Goal: Transaction & Acquisition: Purchase product/service

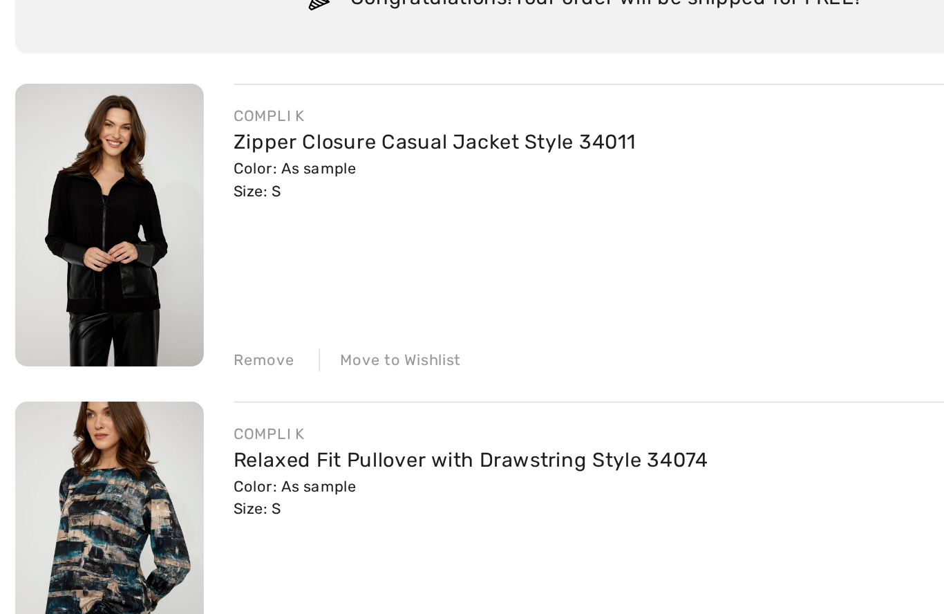
click at [67, 181] on img at bounding box center [60, 259] width 104 height 156
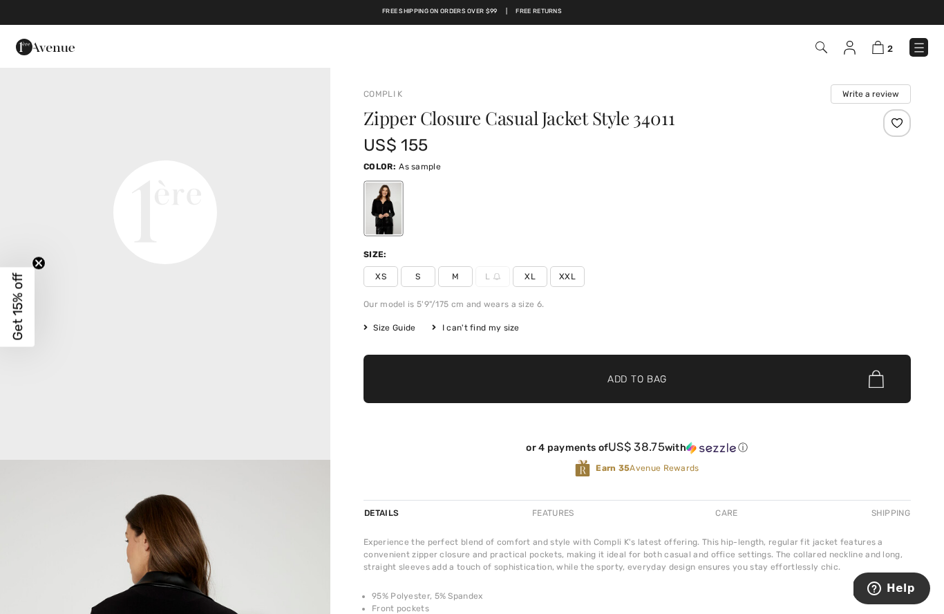
scroll to position [1094, 0]
click at [395, 330] on span "Size Guide" at bounding box center [390, 327] width 52 height 12
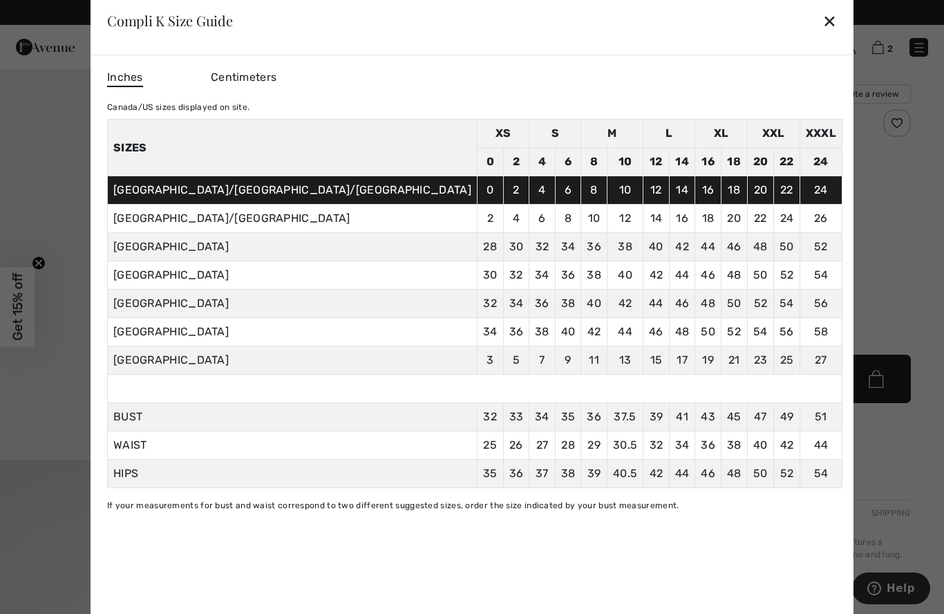
click at [823, 25] on div "✕" at bounding box center [830, 20] width 15 height 29
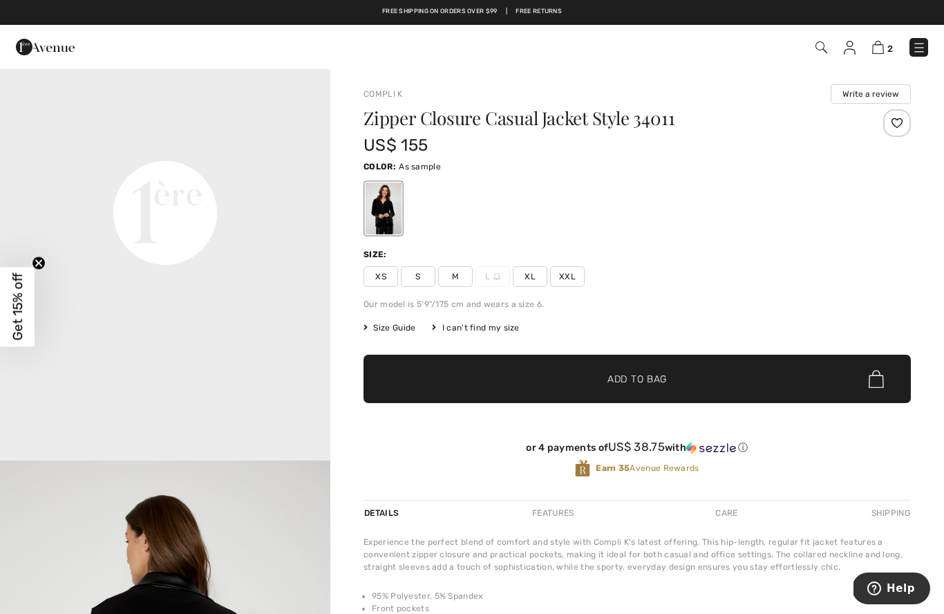
click at [413, 273] on span "S" at bounding box center [418, 276] width 35 height 21
click at [536, 382] on span "✔ Added to Bag Add to Bag" at bounding box center [637, 379] width 547 height 48
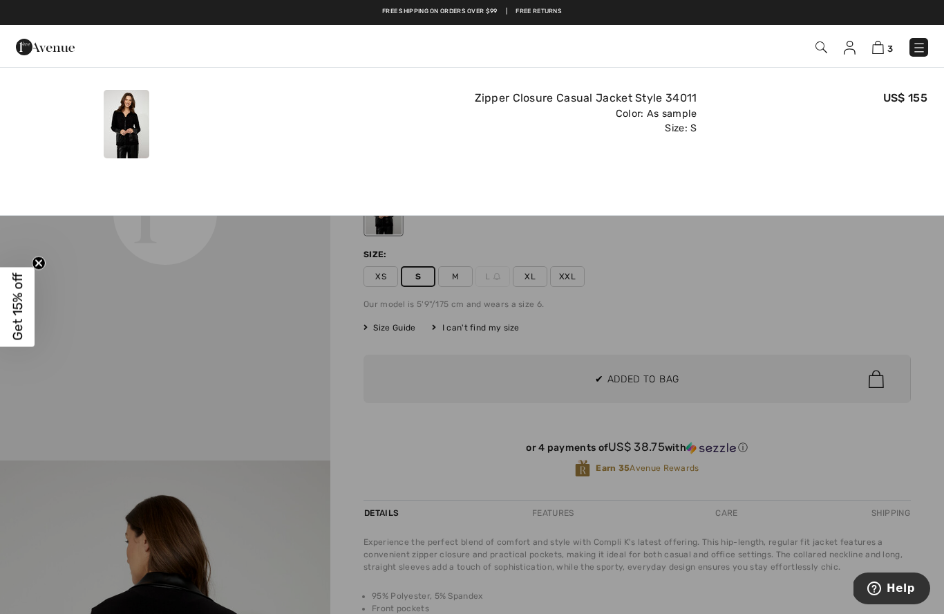
scroll to position [0, 0]
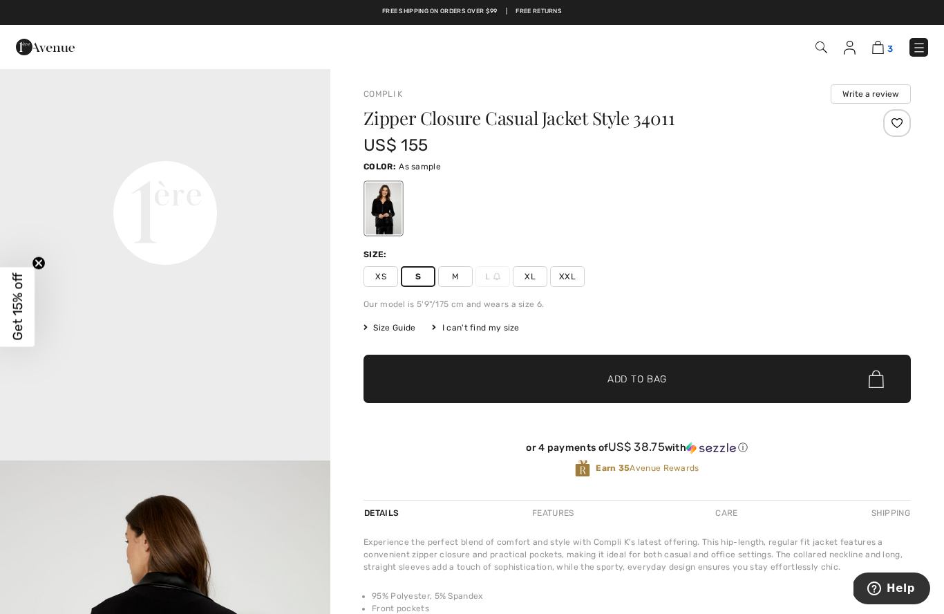
click at [881, 44] on img at bounding box center [878, 47] width 12 height 13
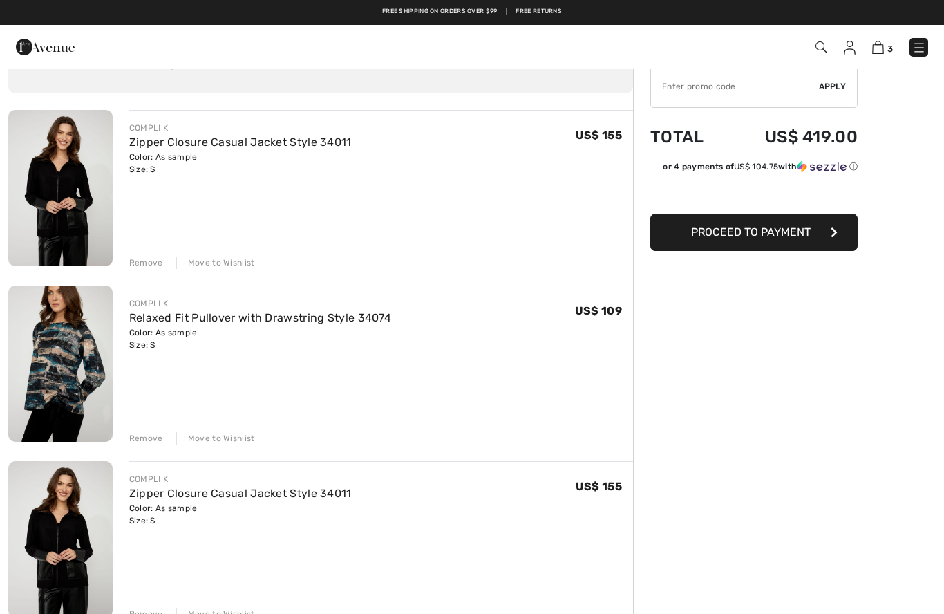
scroll to position [44, 0]
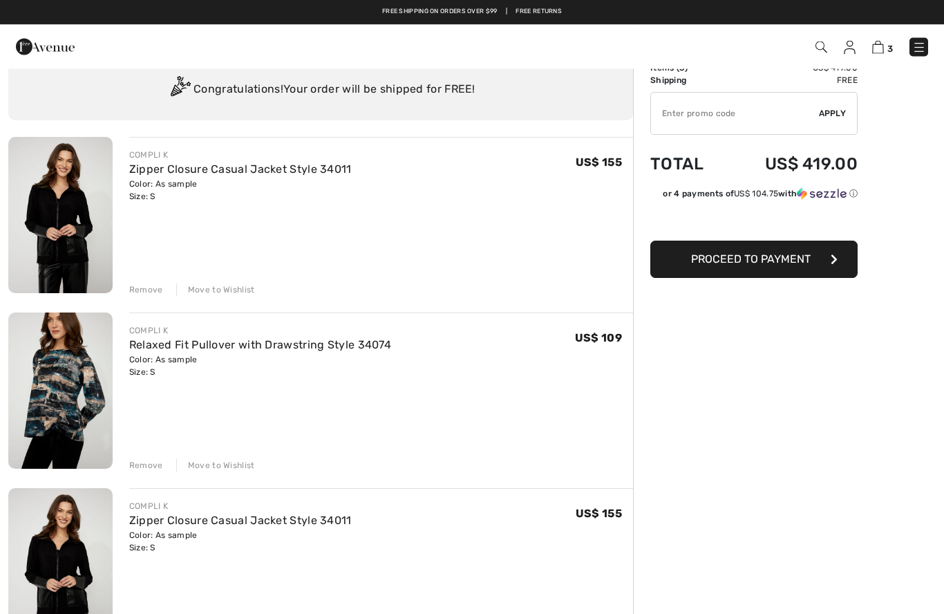
click at [147, 290] on div "Remove" at bounding box center [146, 290] width 34 height 12
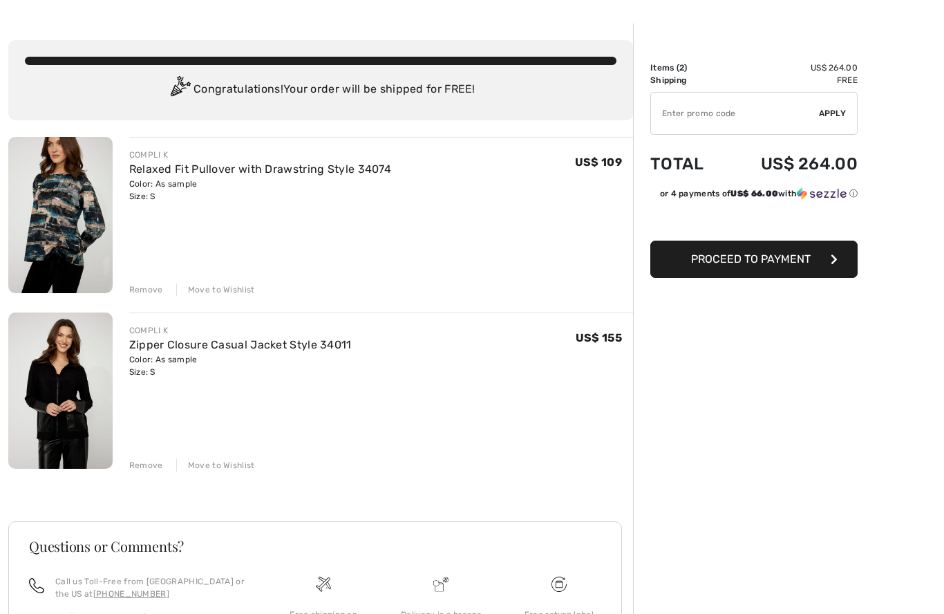
scroll to position [0, 0]
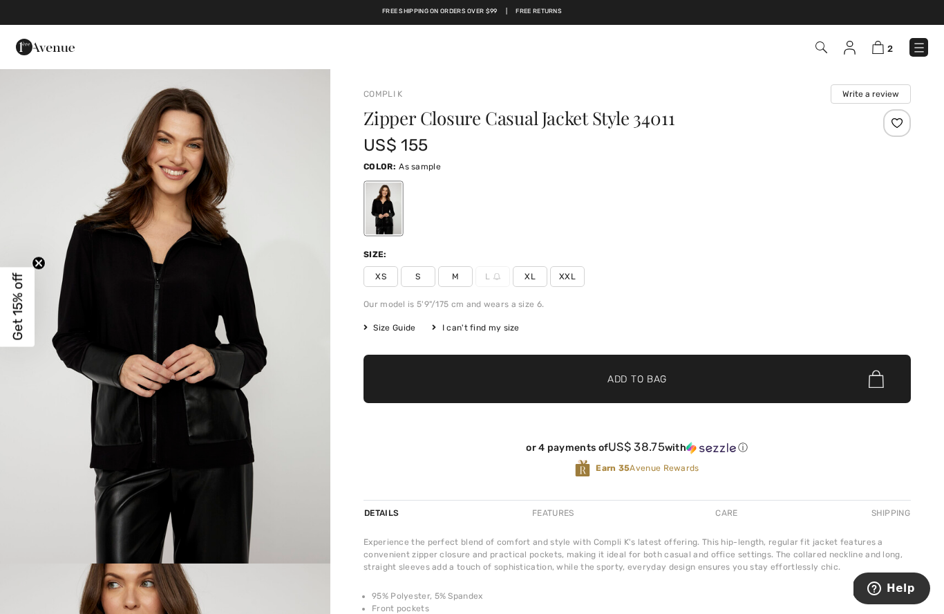
click at [852, 46] on img at bounding box center [850, 48] width 12 height 14
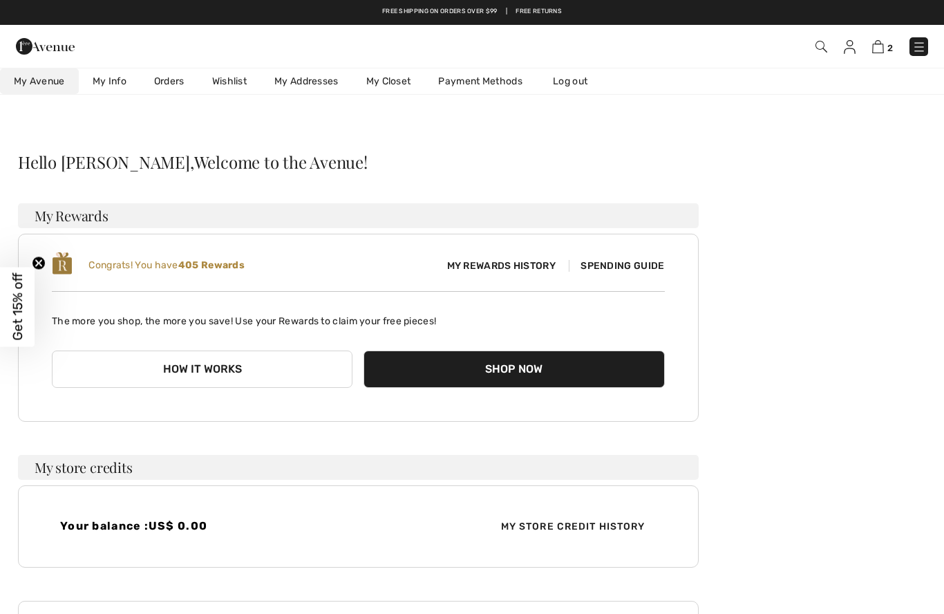
click at [174, 79] on link "Orders" at bounding box center [169, 81] width 58 height 26
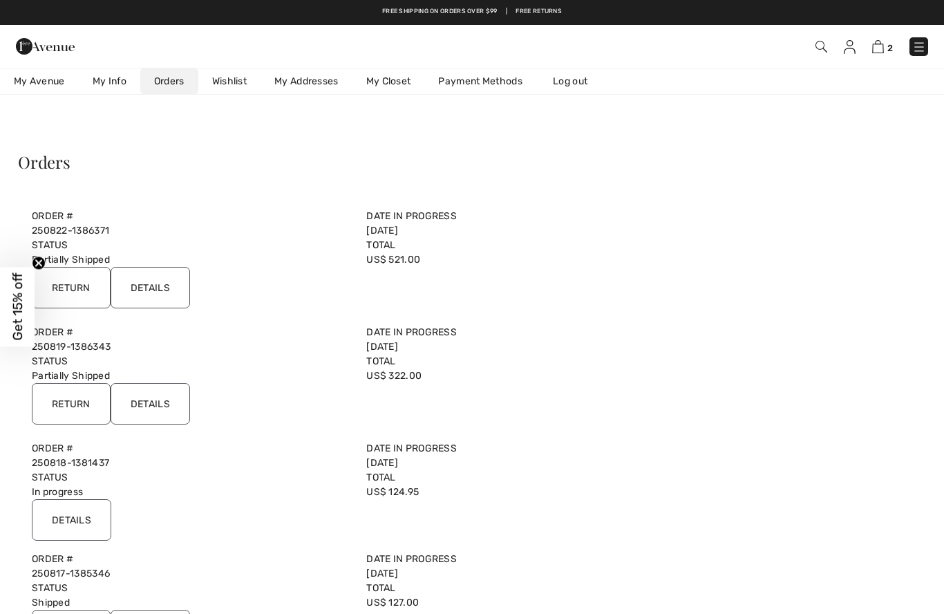
click at [165, 283] on input "Details" at bounding box center [150, 287] width 79 height 41
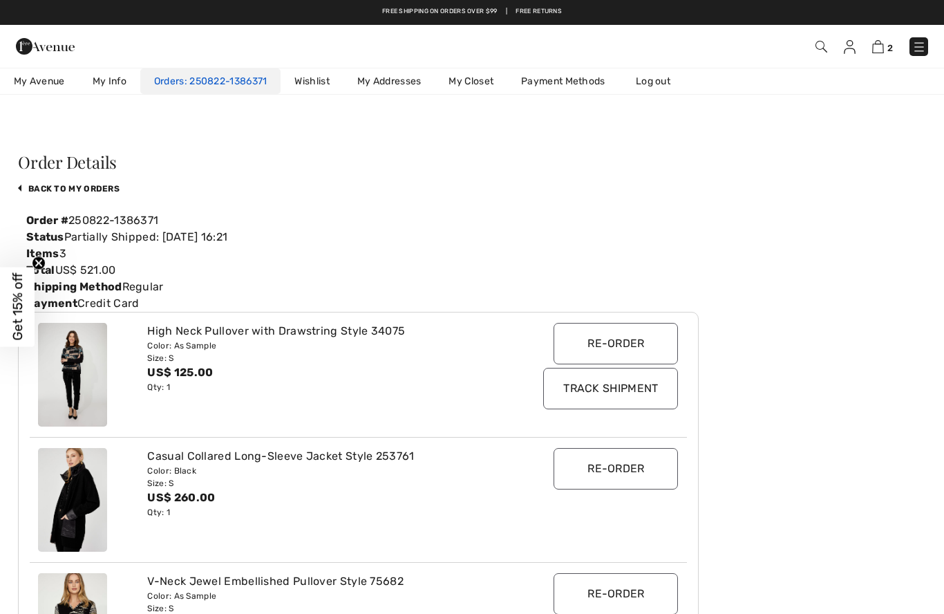
click at [226, 77] on link "250822-1386371" at bounding box center [226, 81] width 83 height 12
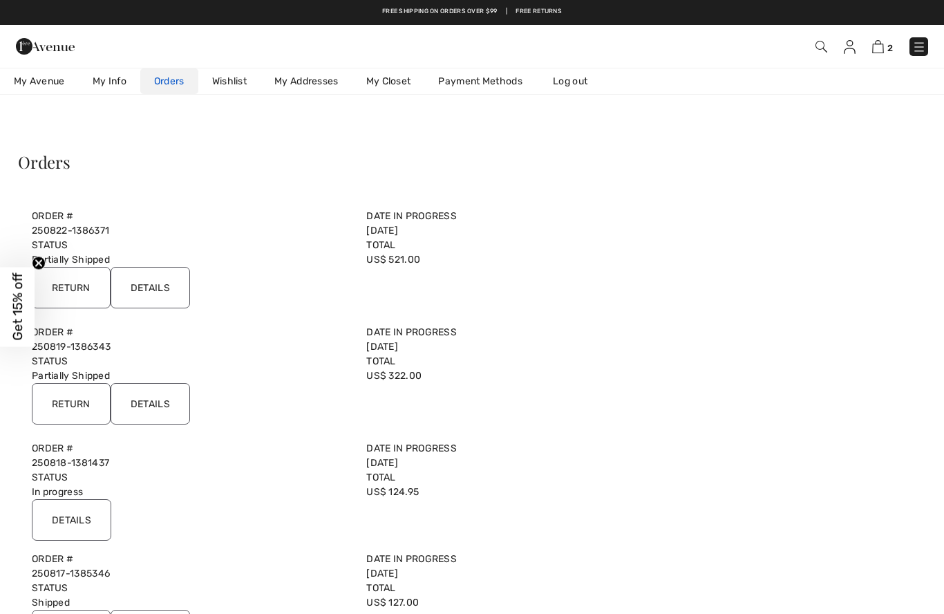
click at [162, 397] on input "Details" at bounding box center [150, 403] width 79 height 41
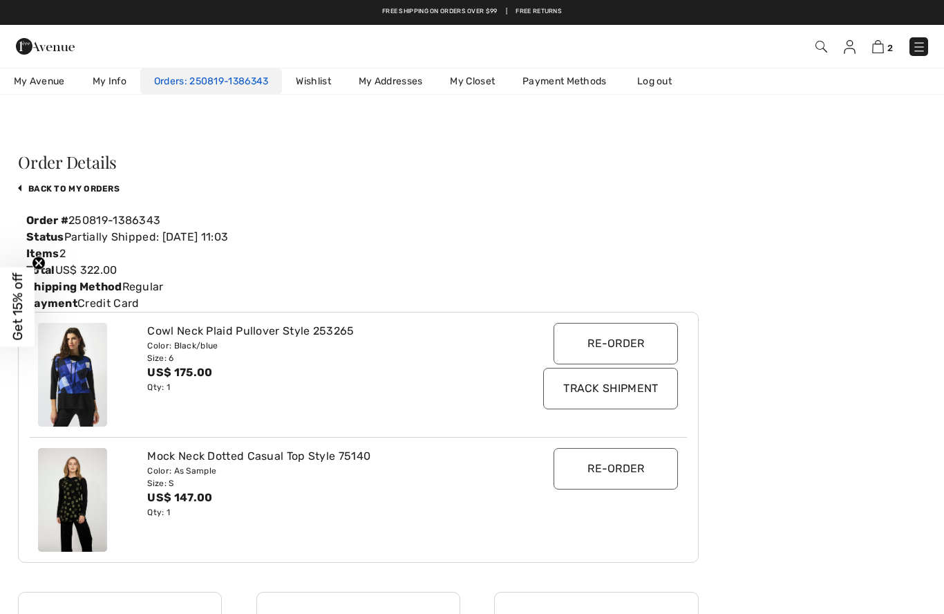
click at [244, 75] on link "250819-1386343" at bounding box center [227, 81] width 84 height 12
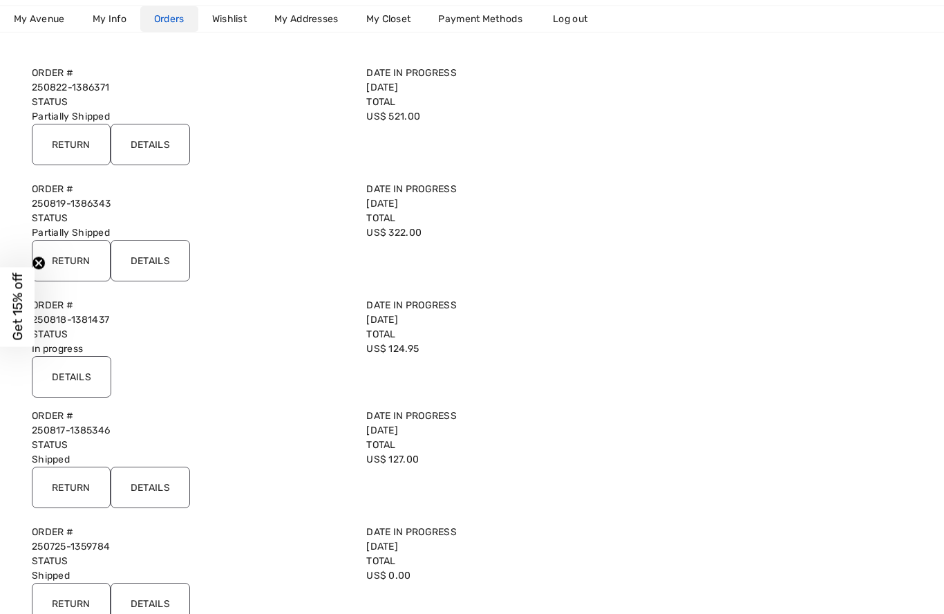
scroll to position [144, 0]
click at [88, 382] on input "Details" at bounding box center [71, 375] width 79 height 41
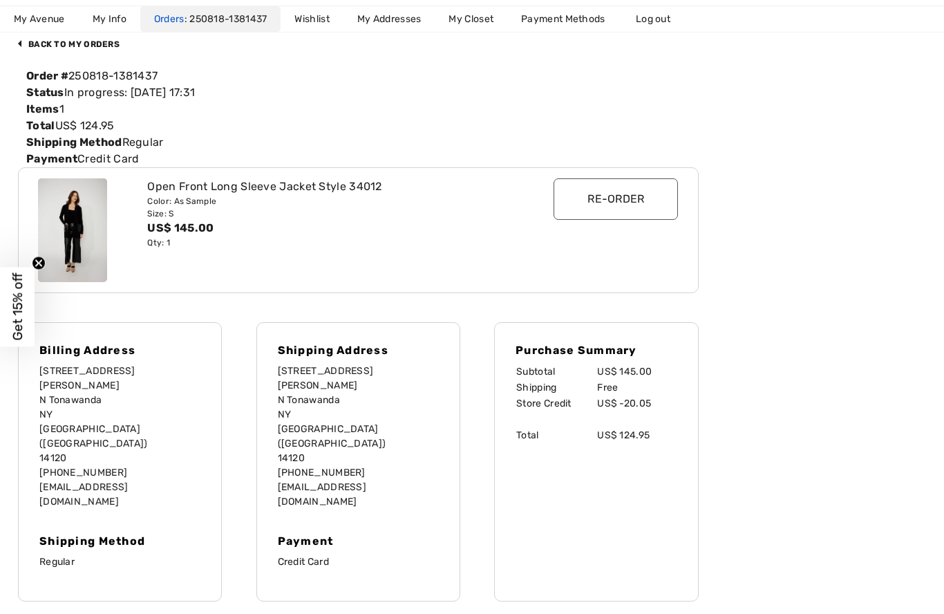
click at [96, 229] on img at bounding box center [72, 230] width 69 height 104
click at [91, 227] on img at bounding box center [72, 230] width 69 height 104
click at [93, 232] on img at bounding box center [72, 230] width 69 height 104
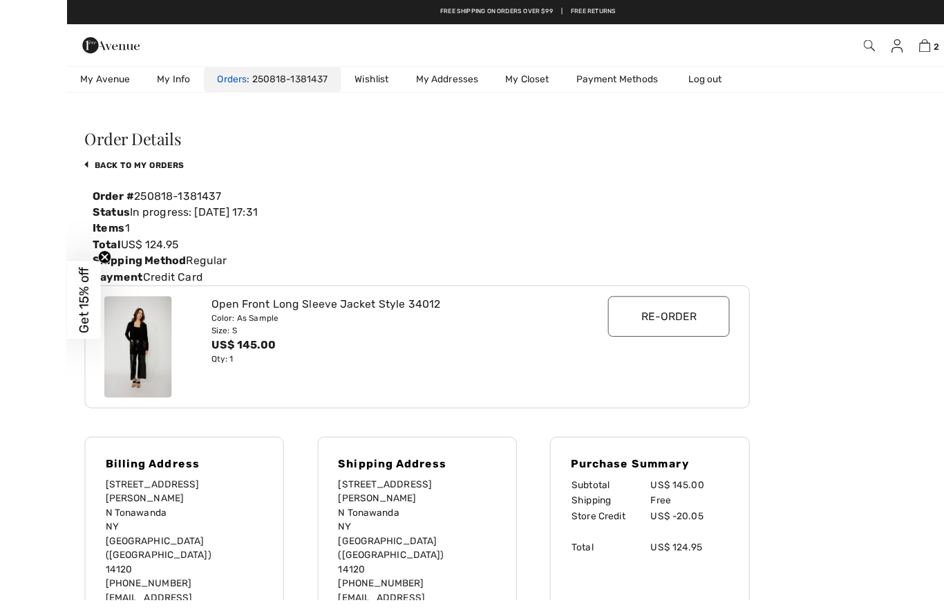
scroll to position [15, 0]
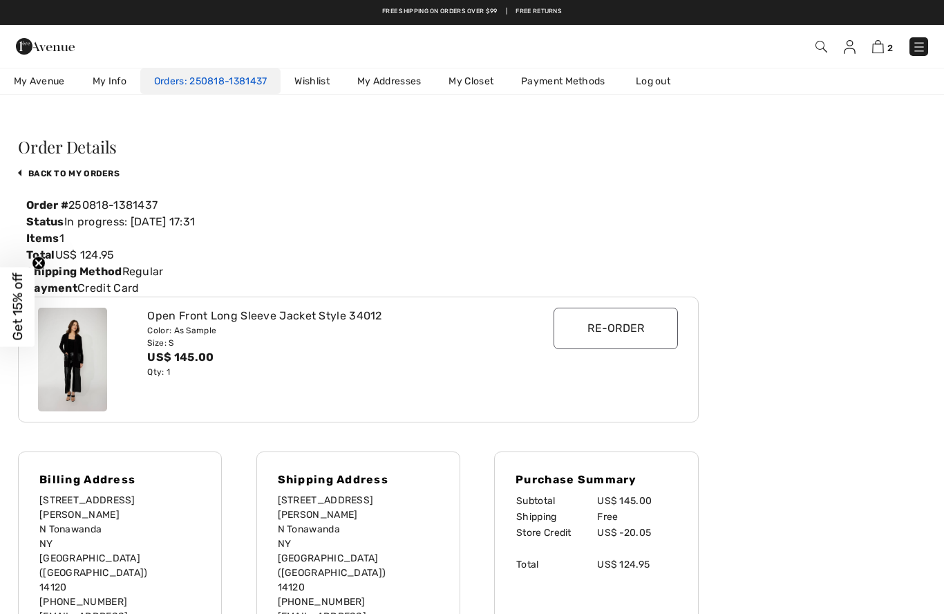
click at [196, 80] on link "250818-1381437" at bounding box center [226, 81] width 83 height 12
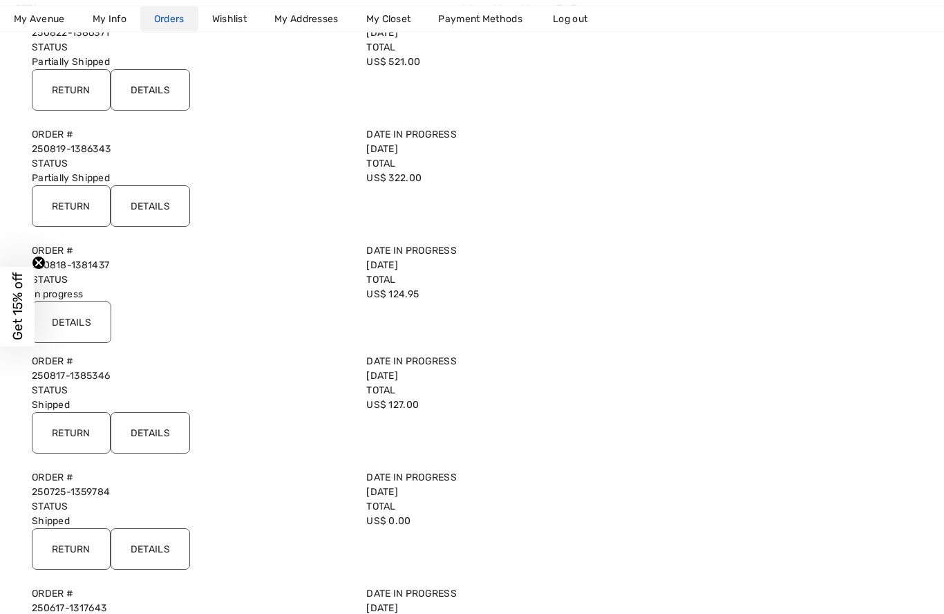
scroll to position [207, 0]
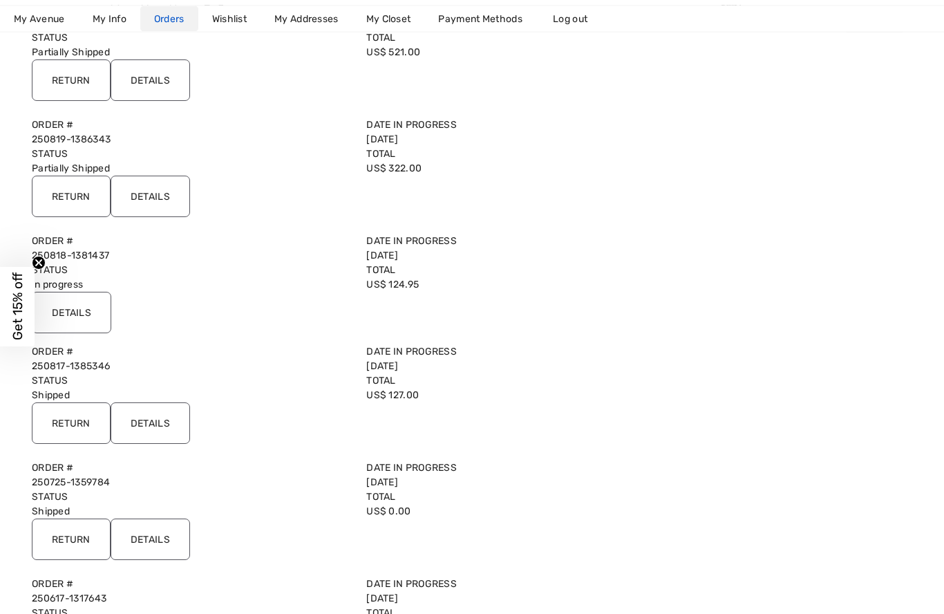
click at [145, 424] on input "Details" at bounding box center [150, 423] width 79 height 41
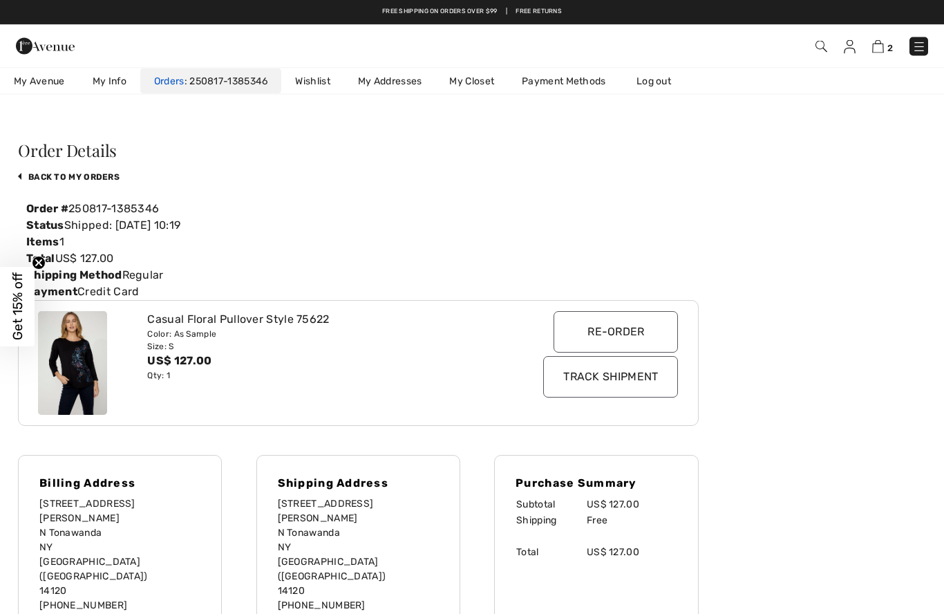
scroll to position [0, 0]
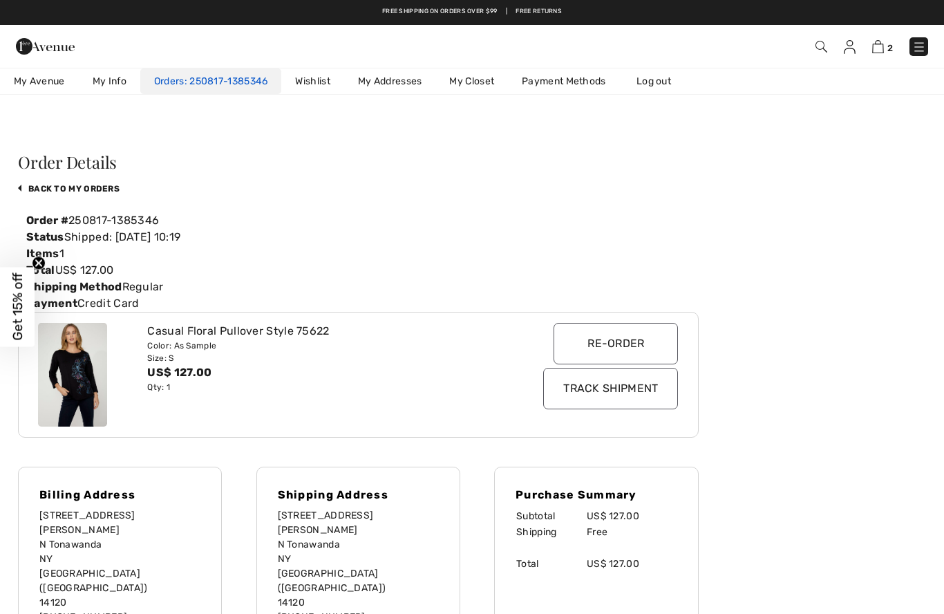
click at [195, 84] on link "250817-1385346" at bounding box center [227, 81] width 84 height 12
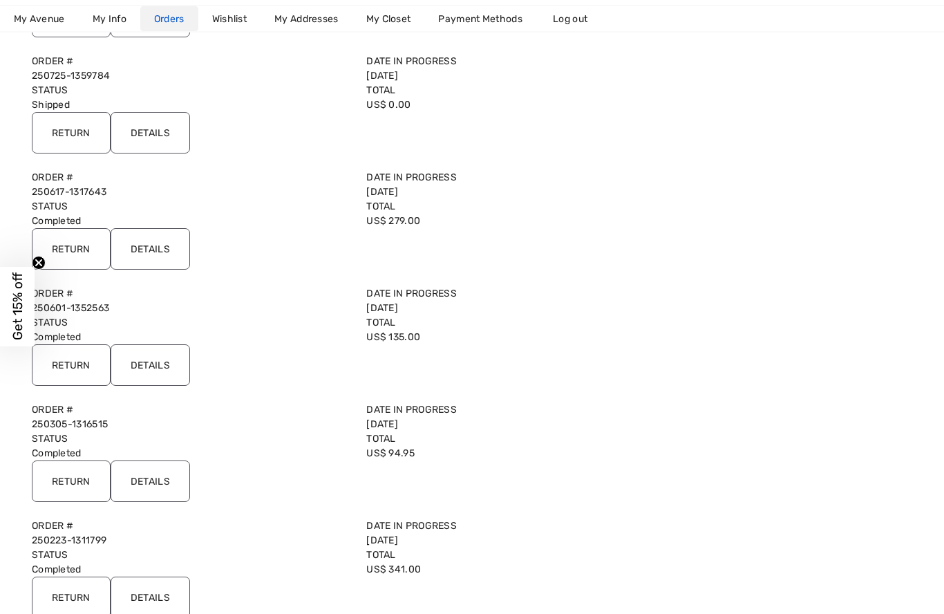
scroll to position [614, 0]
click at [142, 478] on input "Details" at bounding box center [150, 480] width 79 height 41
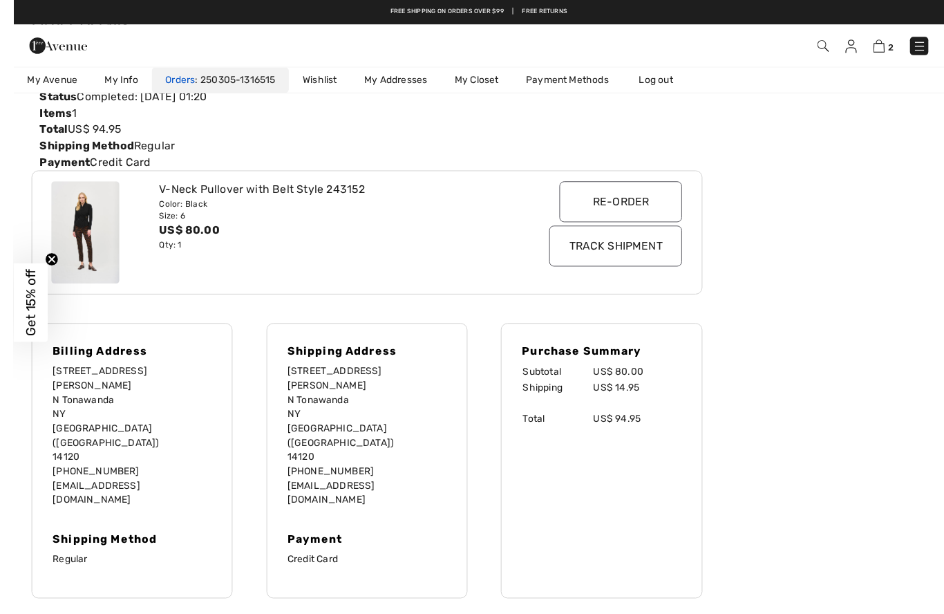
scroll to position [149, 0]
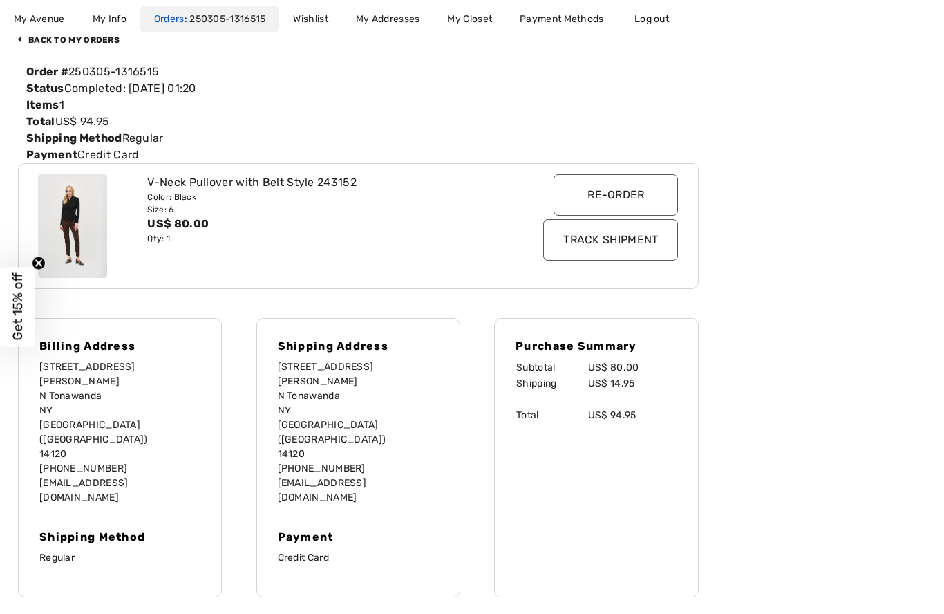
click at [220, 28] on link "Orders 250305-1316515" at bounding box center [210, 19] width 140 height 26
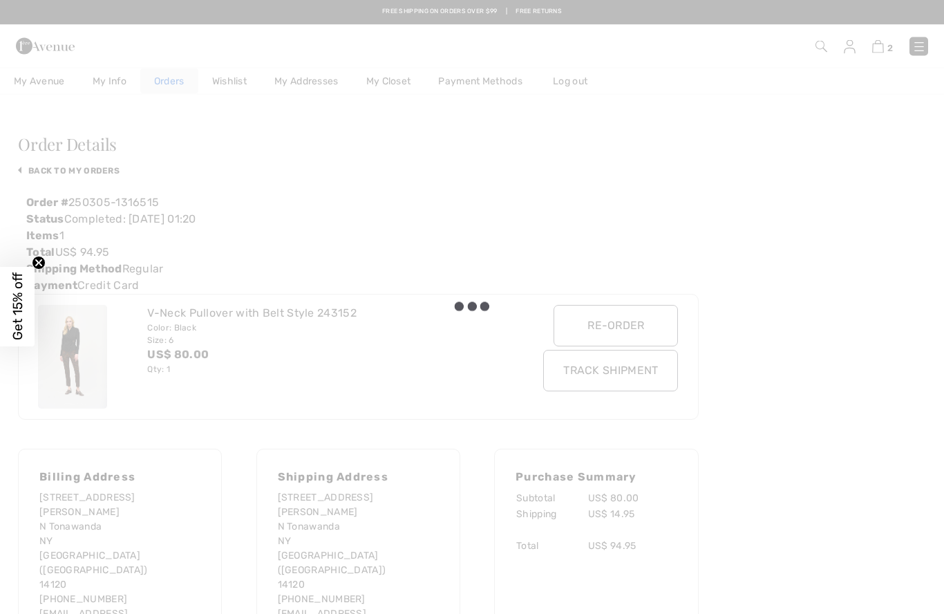
scroll to position [0, 0]
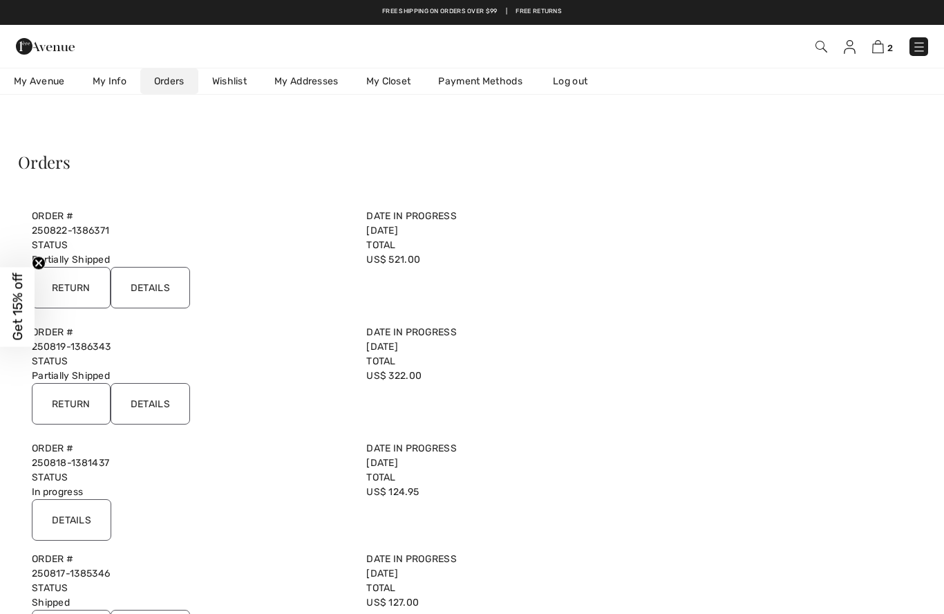
click at [144, 290] on input "Details" at bounding box center [150, 287] width 79 height 41
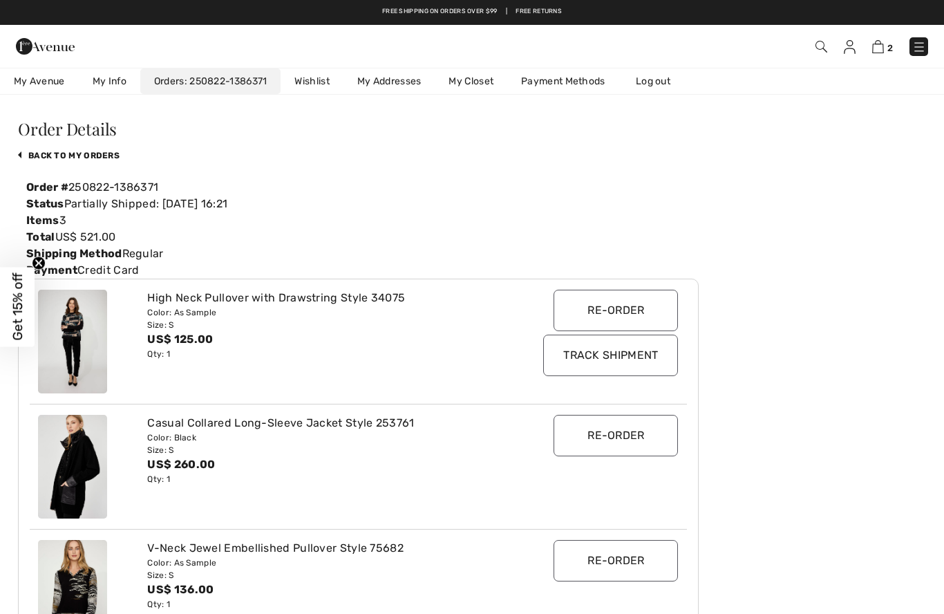
scroll to position [32, 0]
click at [202, 78] on link "250822-1386371" at bounding box center [226, 81] width 83 height 12
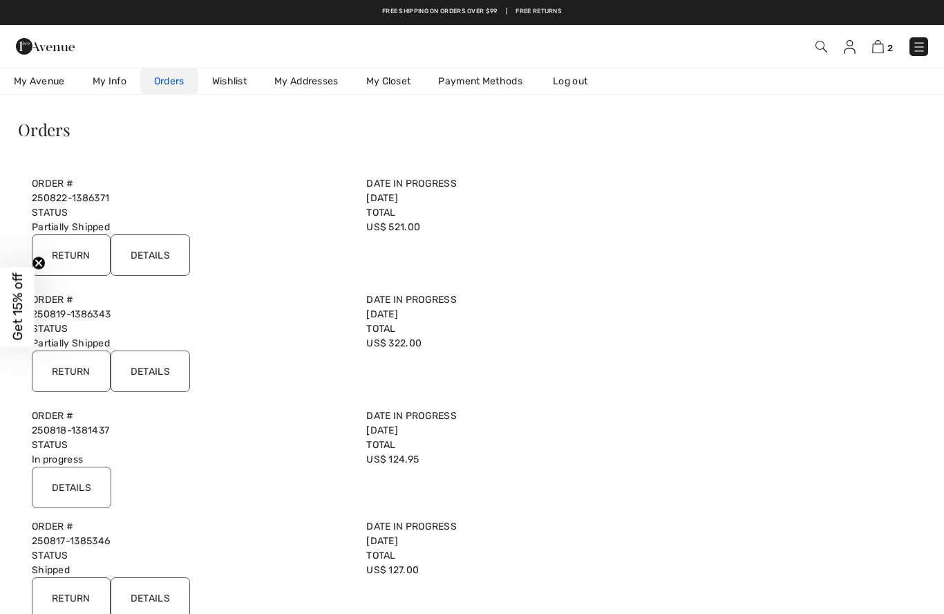
click at [134, 371] on input "Details" at bounding box center [150, 370] width 79 height 41
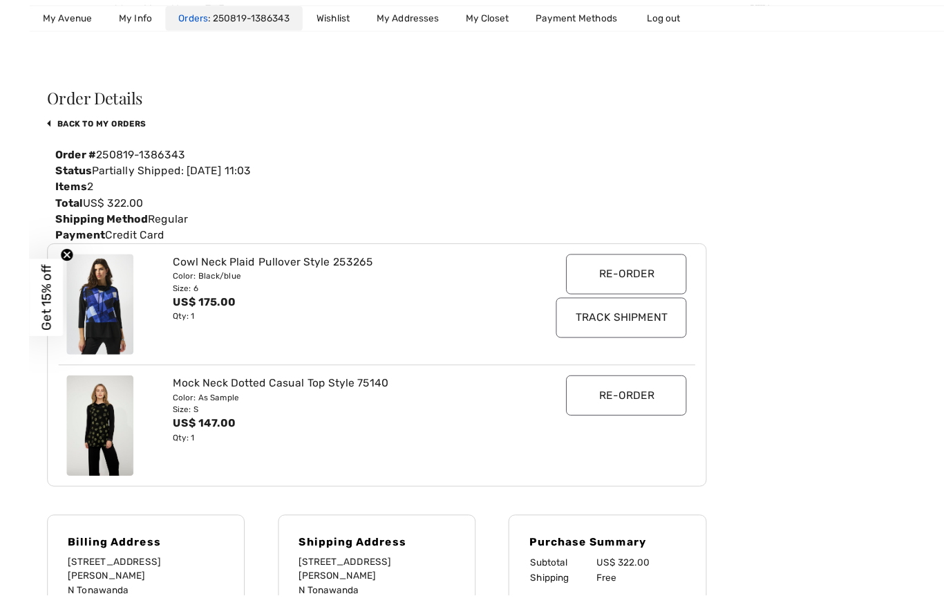
scroll to position [62, 0]
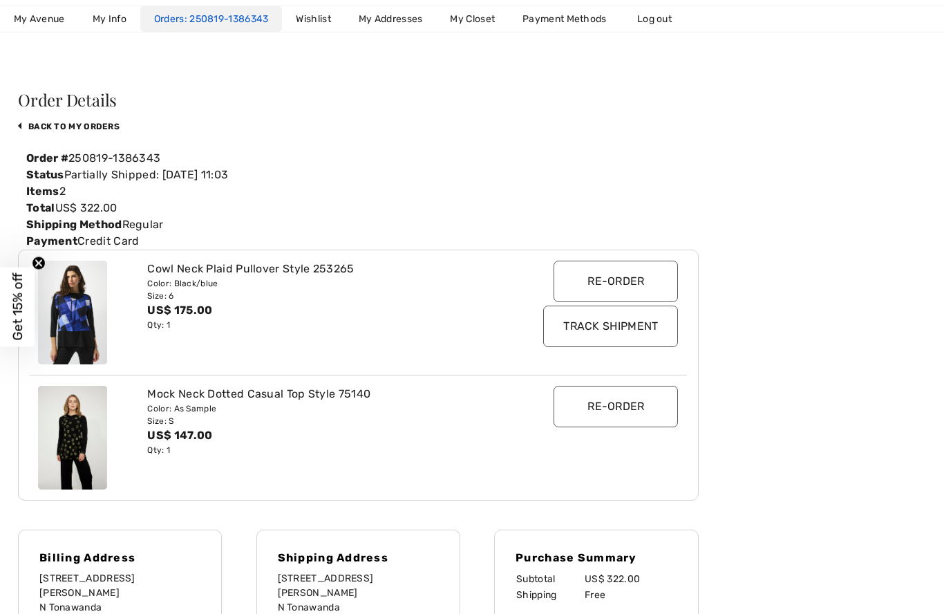
click at [214, 21] on link "250819-1386343" at bounding box center [227, 19] width 84 height 12
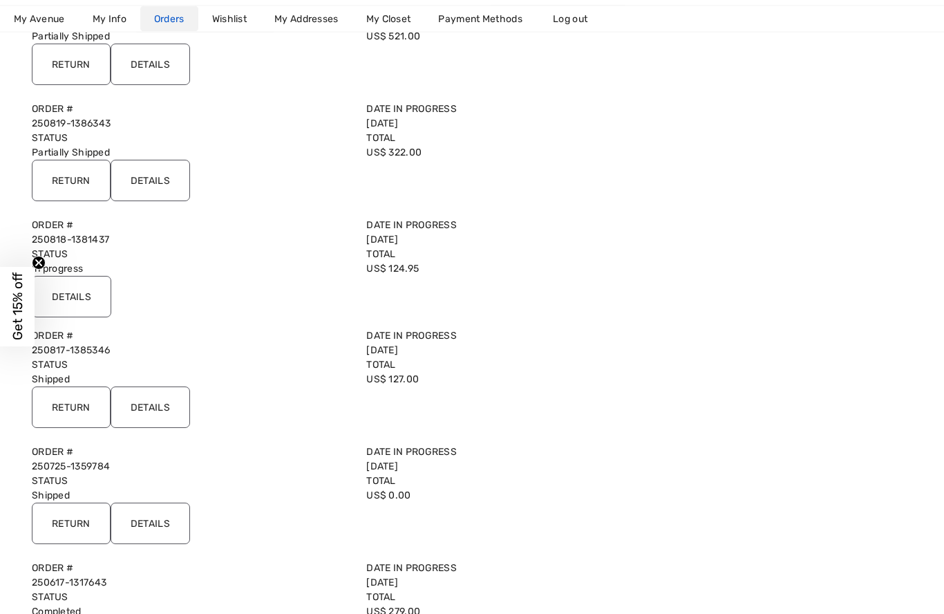
scroll to position [223, 0]
click at [57, 288] on input "Details" at bounding box center [71, 296] width 79 height 41
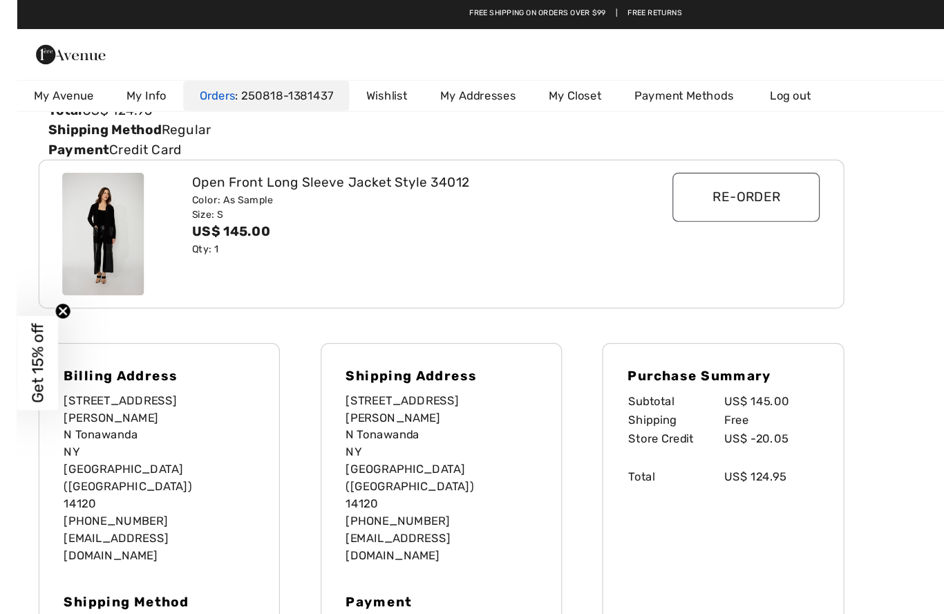
scroll to position [158, 0]
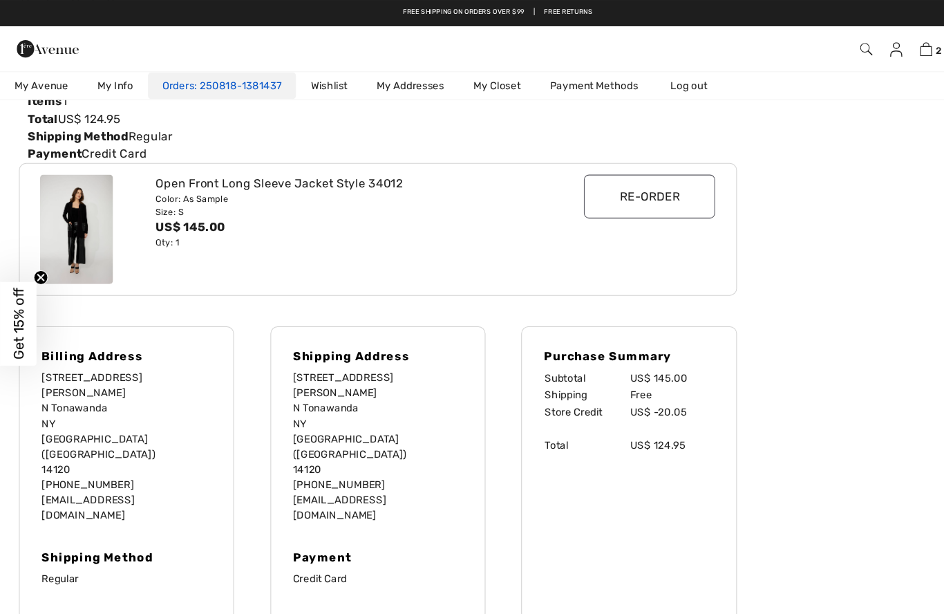
click at [199, 77] on link "250818-1381437" at bounding box center [226, 81] width 83 height 12
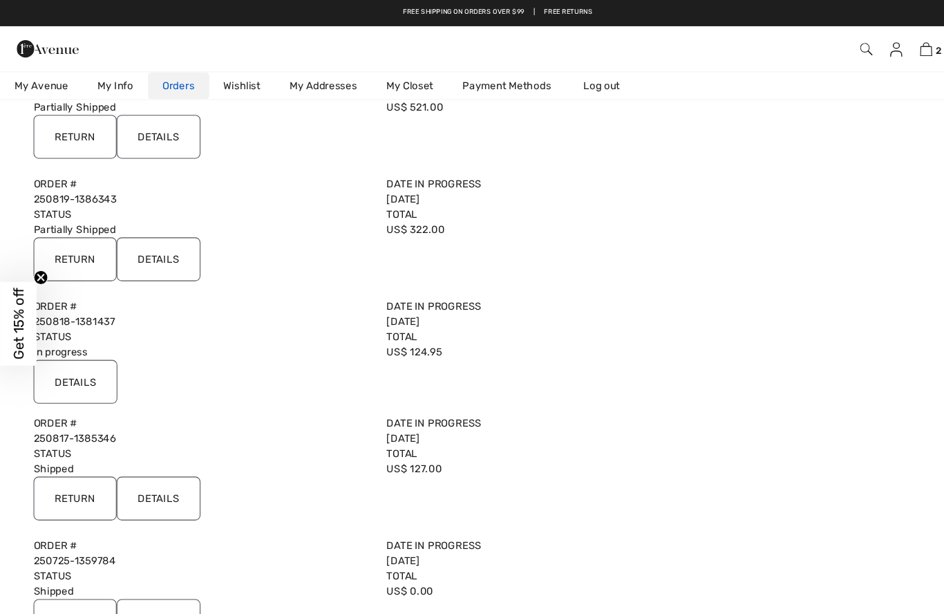
click at [138, 475] on input "Details" at bounding box center [150, 472] width 79 height 41
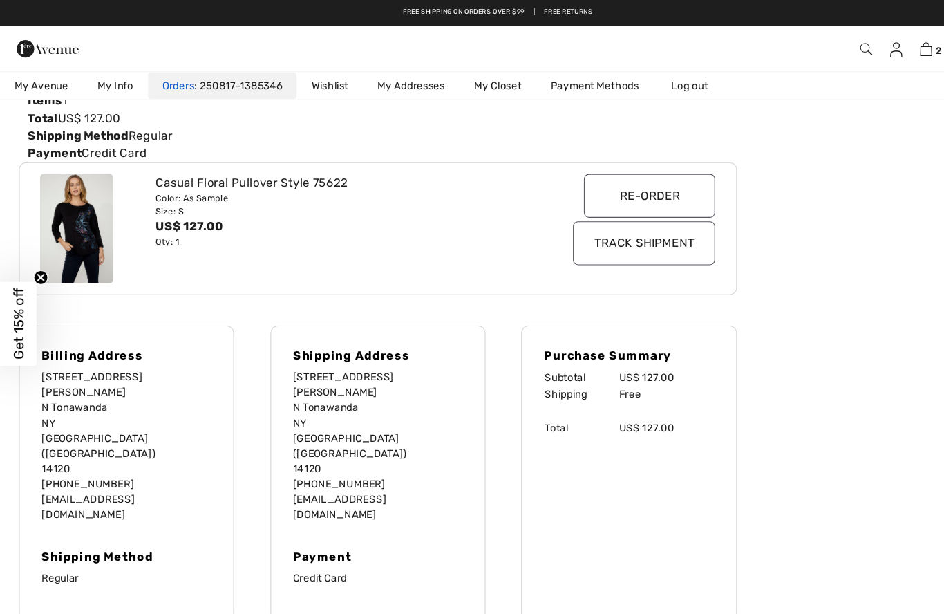
click at [185, 79] on link "Orders 250817-1385346" at bounding box center [211, 81] width 142 height 26
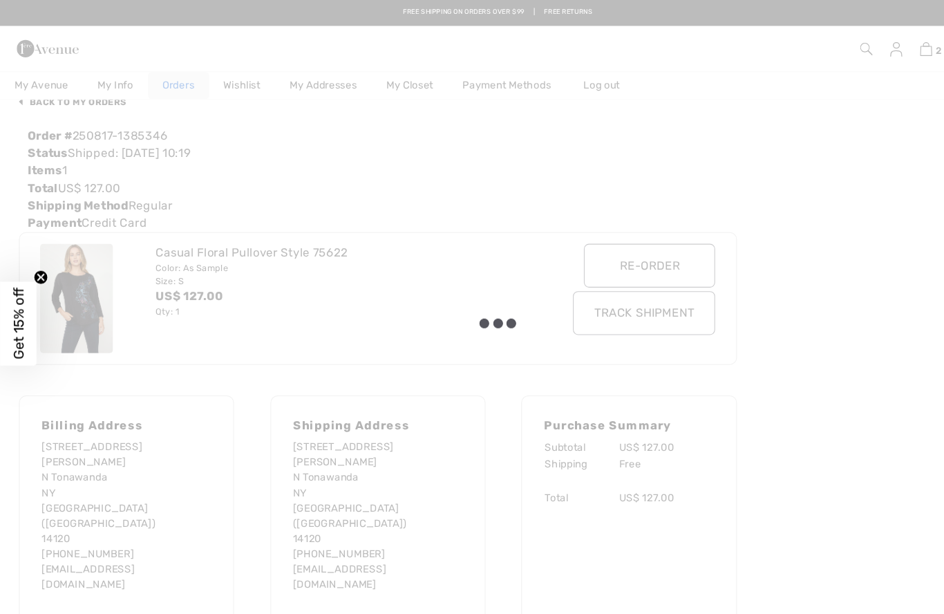
scroll to position [0, 0]
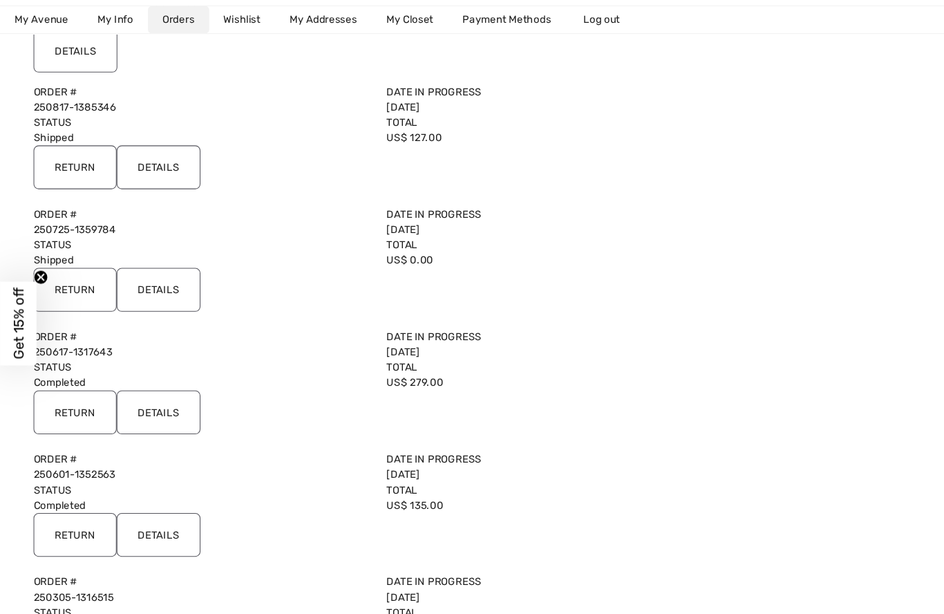
click at [153, 269] on input "Details" at bounding box center [150, 274] width 79 height 41
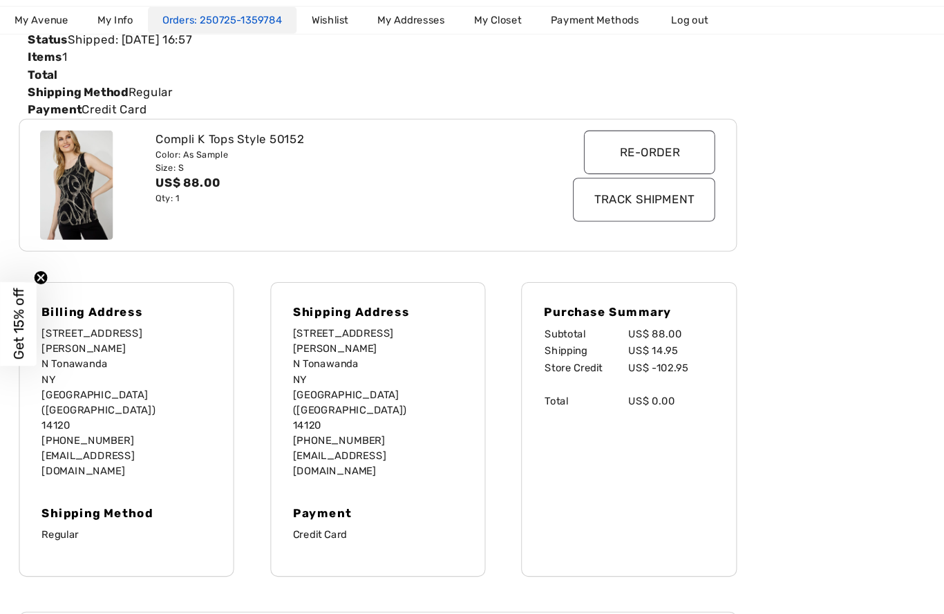
click at [200, 15] on link "250725-1359784" at bounding box center [227, 19] width 84 height 12
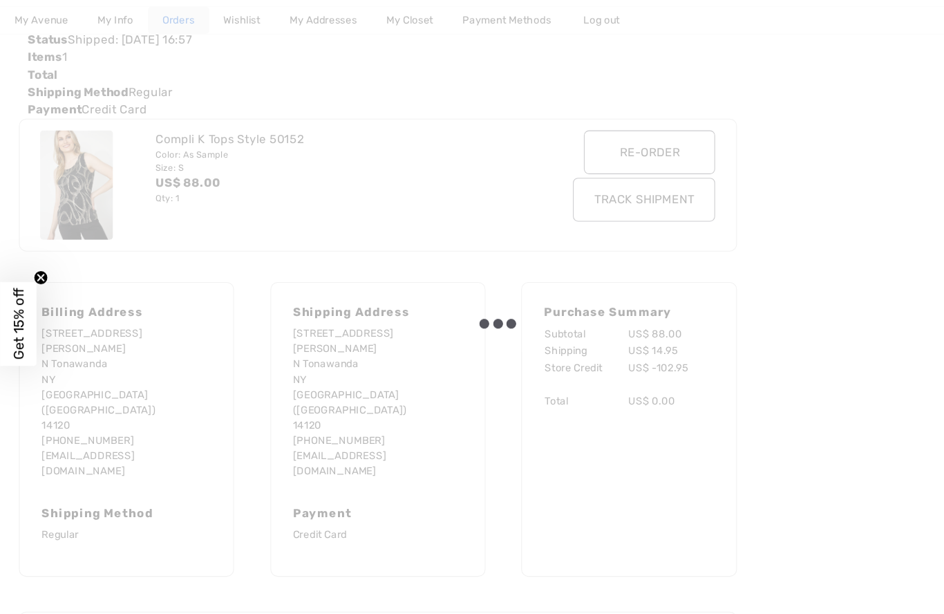
scroll to position [199, 0]
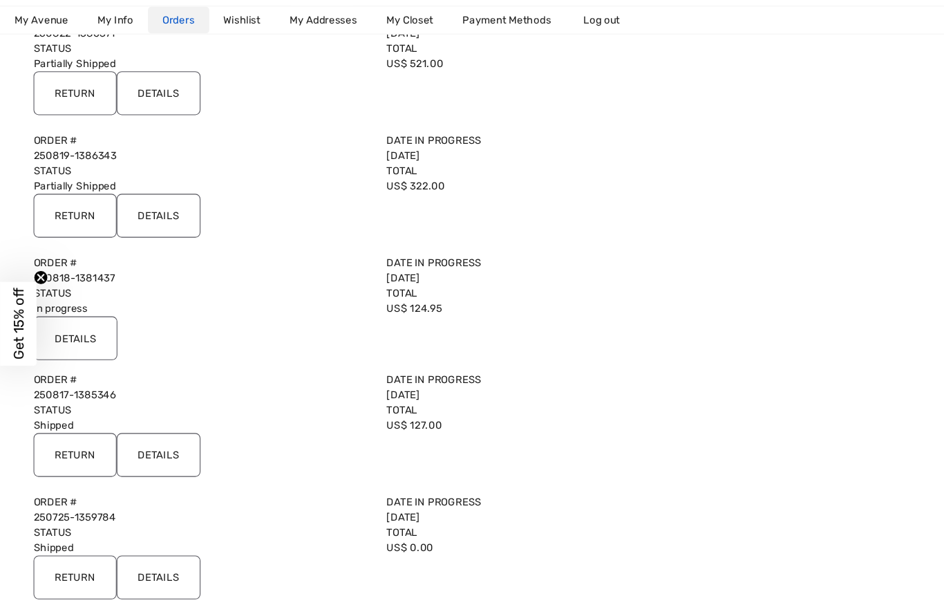
click at [138, 550] on input "Details" at bounding box center [150, 547] width 79 height 41
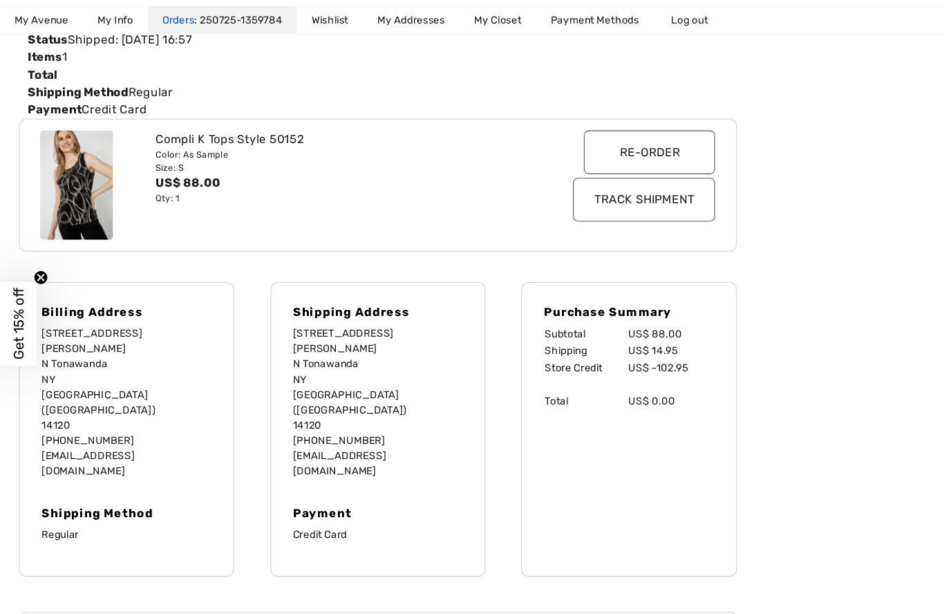
click at [217, 8] on link "Orders 250725-1359784" at bounding box center [211, 19] width 142 height 26
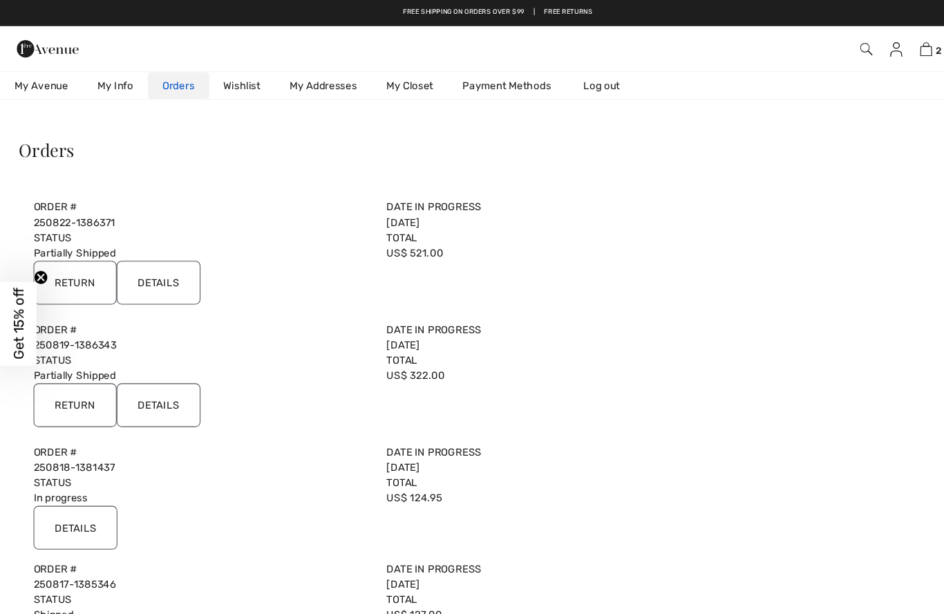
scroll to position [0, 0]
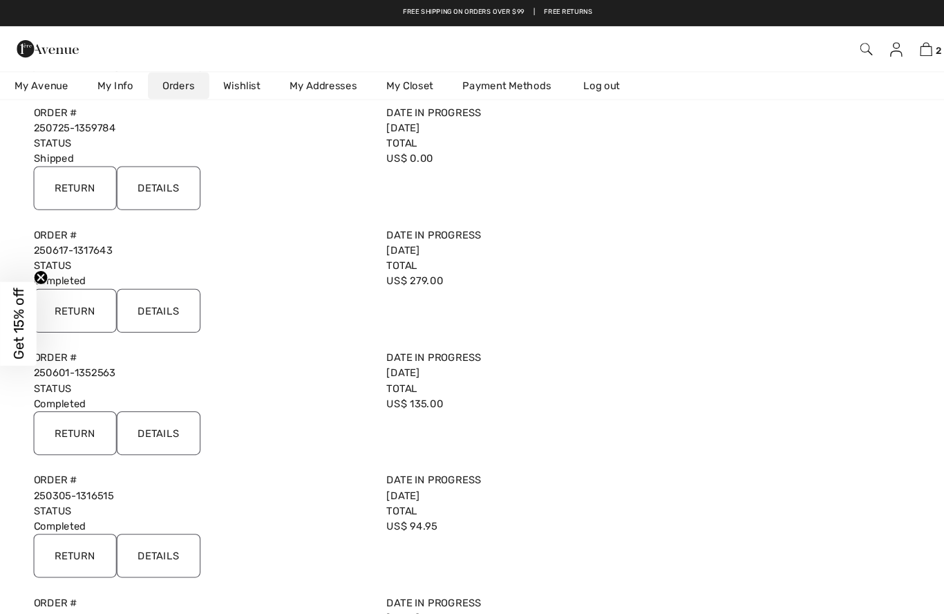
click at [150, 283] on input "Details" at bounding box center [150, 294] width 79 height 41
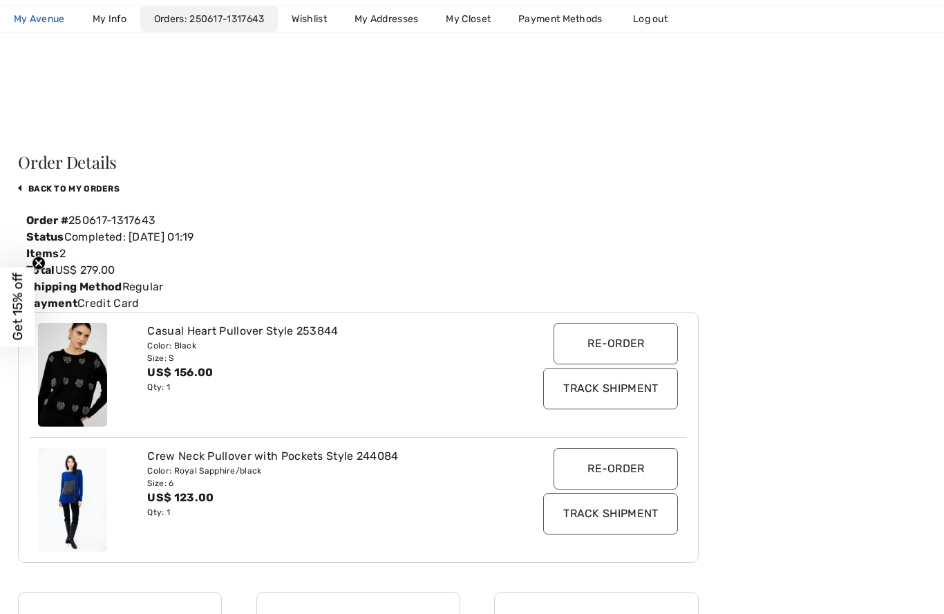
click at [31, 17] on span "My Avenue" at bounding box center [39, 19] width 51 height 15
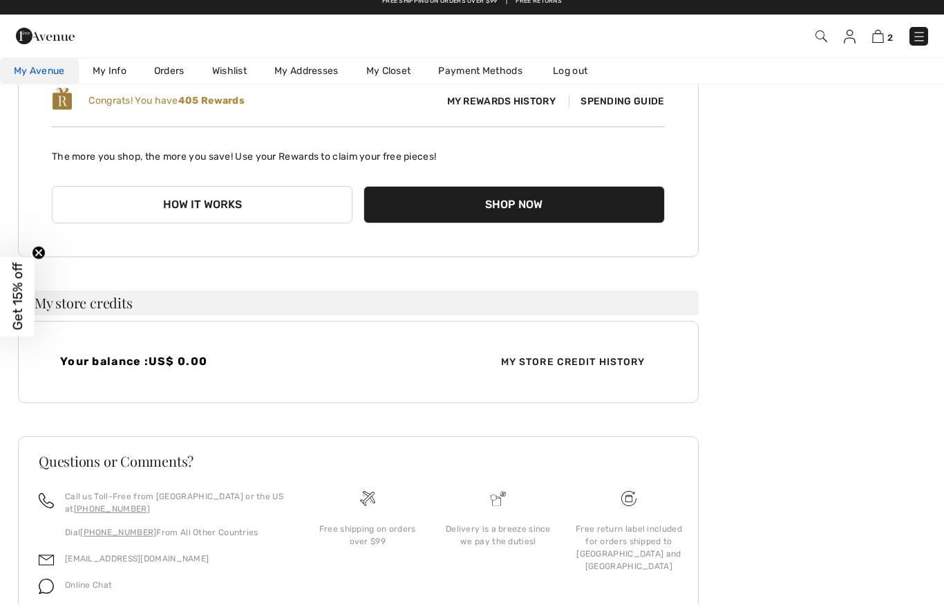
scroll to position [154, 0]
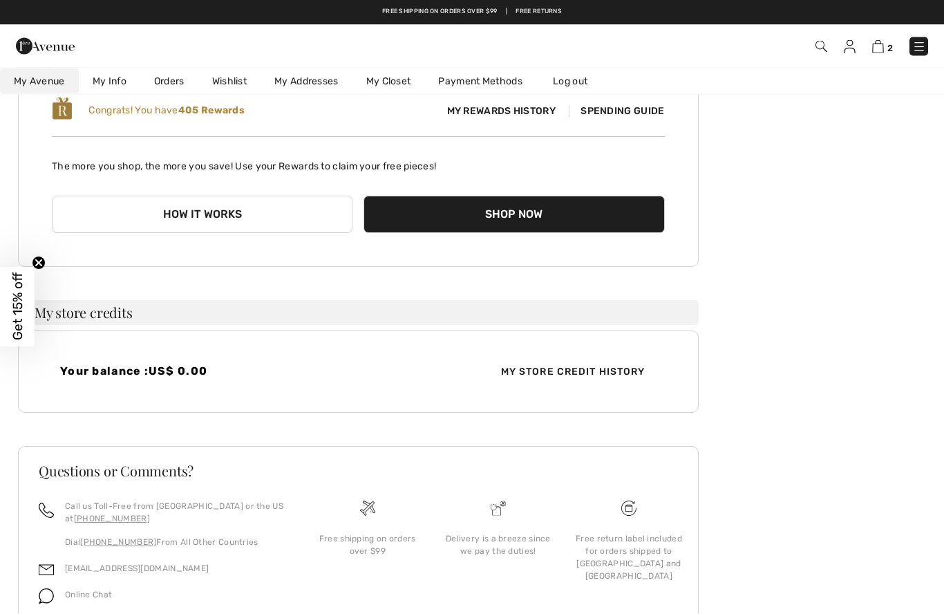
click at [471, 212] on button "Shop Now" at bounding box center [514, 214] width 301 height 37
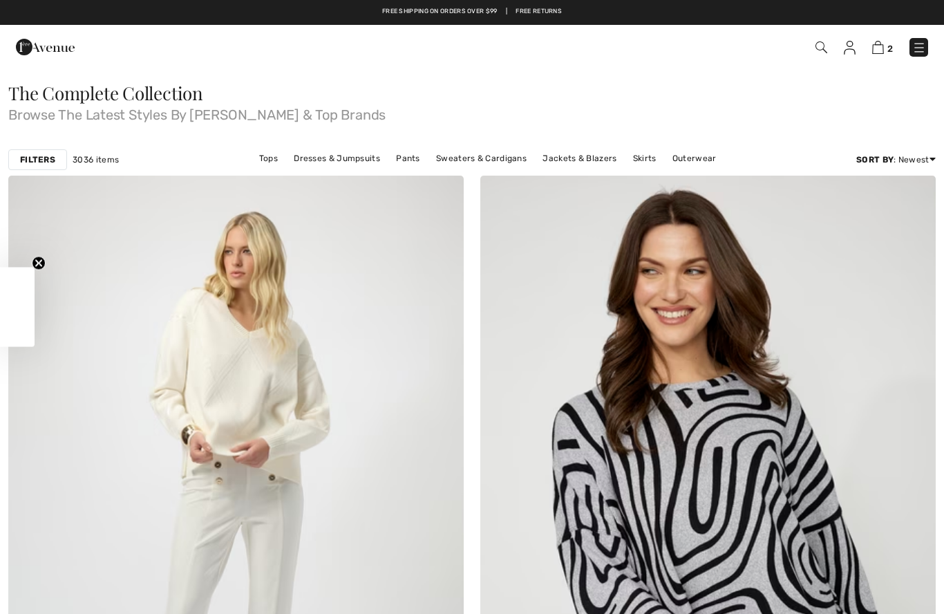
checkbox input "true"
click at [268, 160] on link "Tops" at bounding box center [268, 158] width 32 height 18
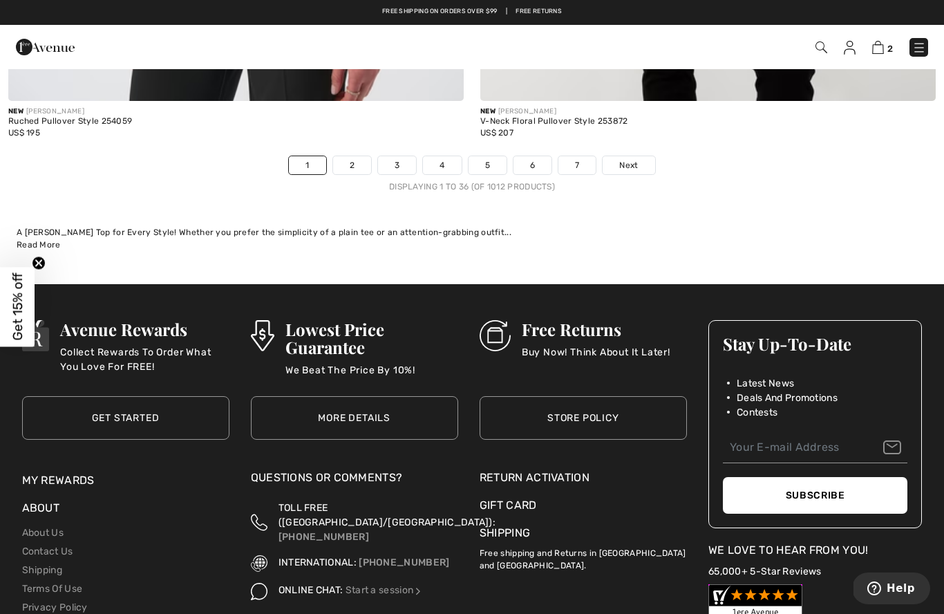
scroll to position [13587, 0]
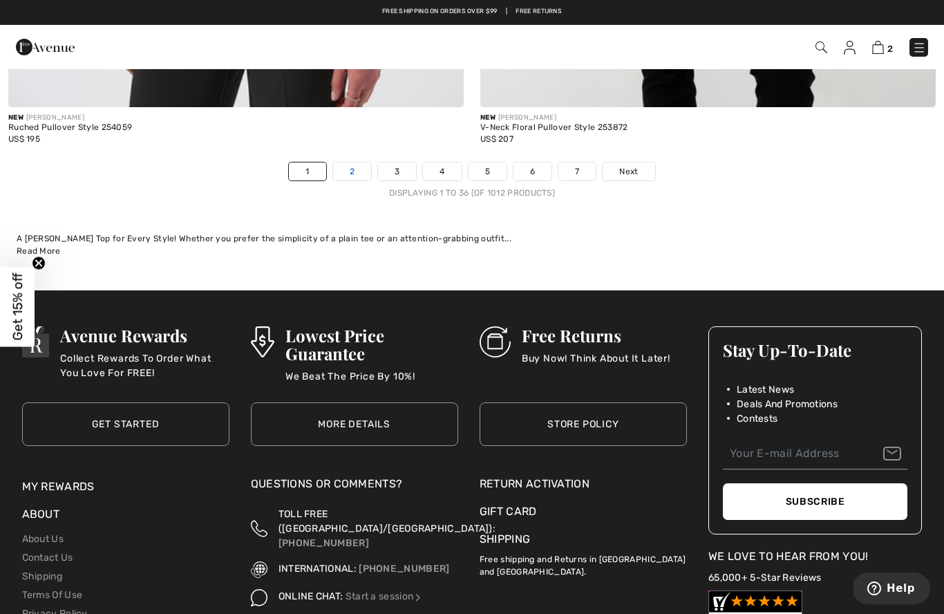
click at [345, 163] on link "2" at bounding box center [352, 171] width 38 height 18
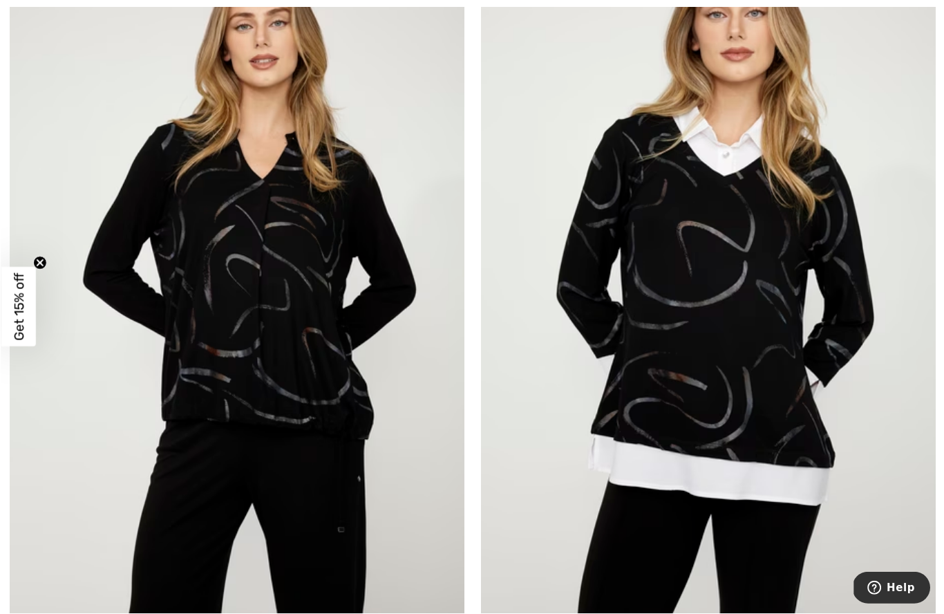
scroll to position [1714, 0]
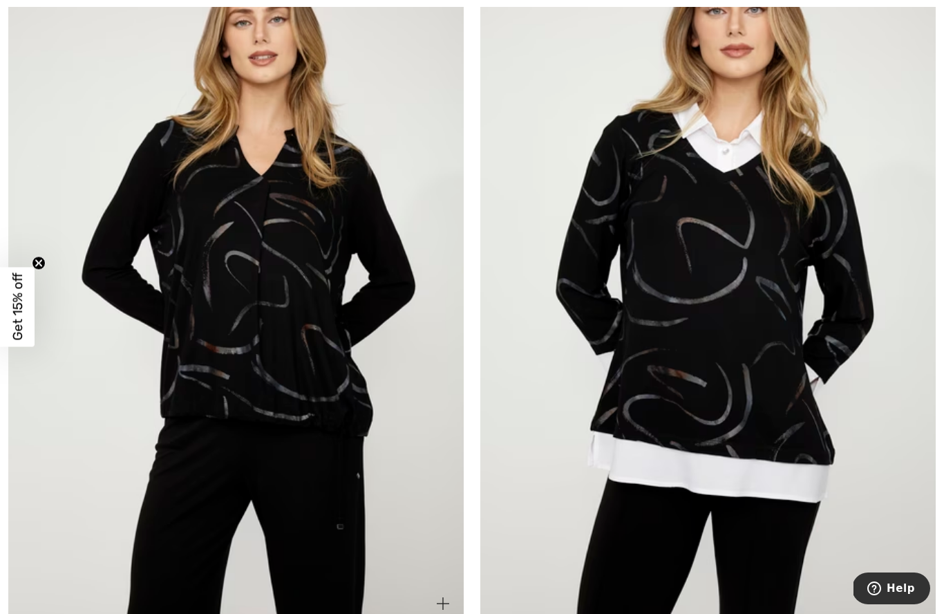
click at [246, 266] on img at bounding box center [236, 283] width 456 height 684
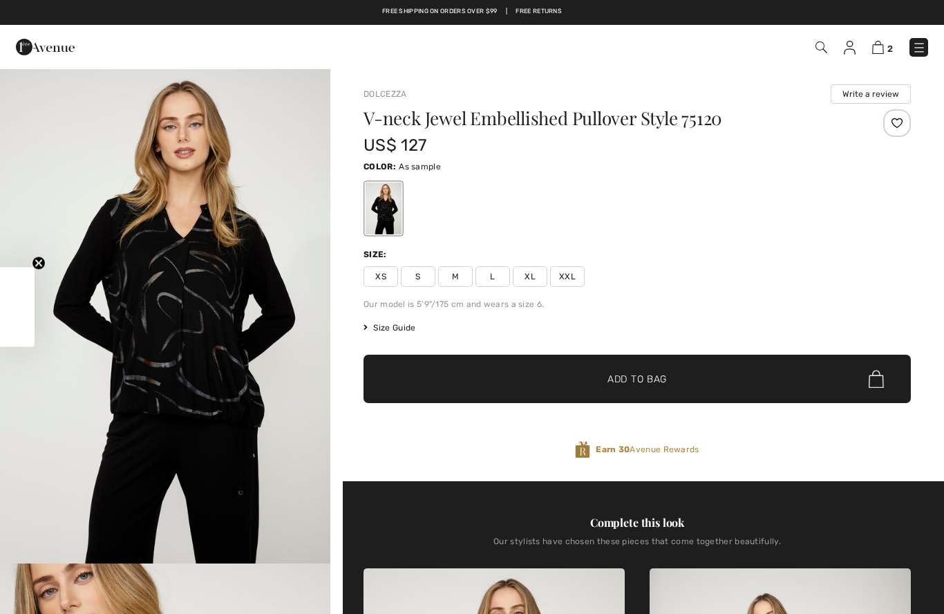
checkbox input "true"
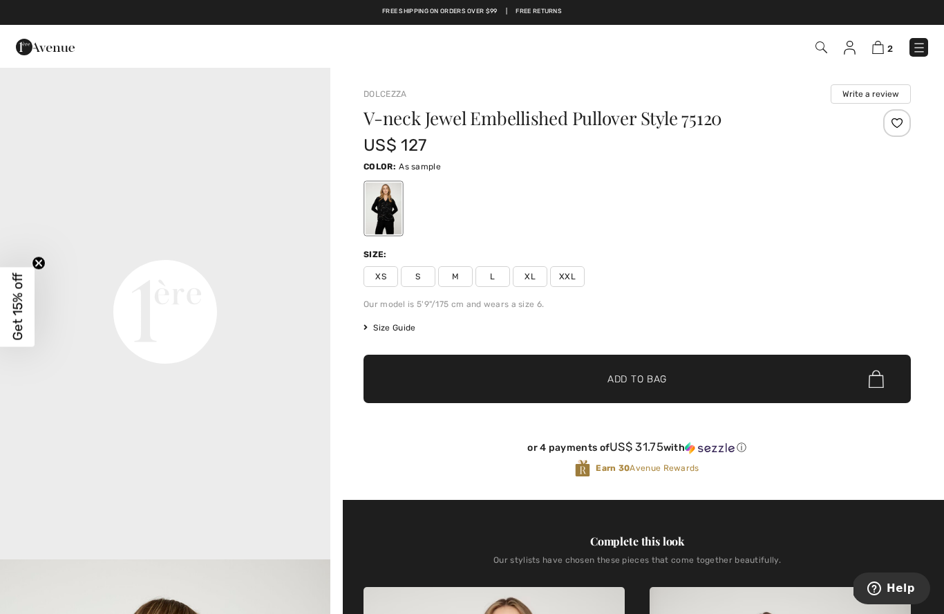
scroll to position [996, 0]
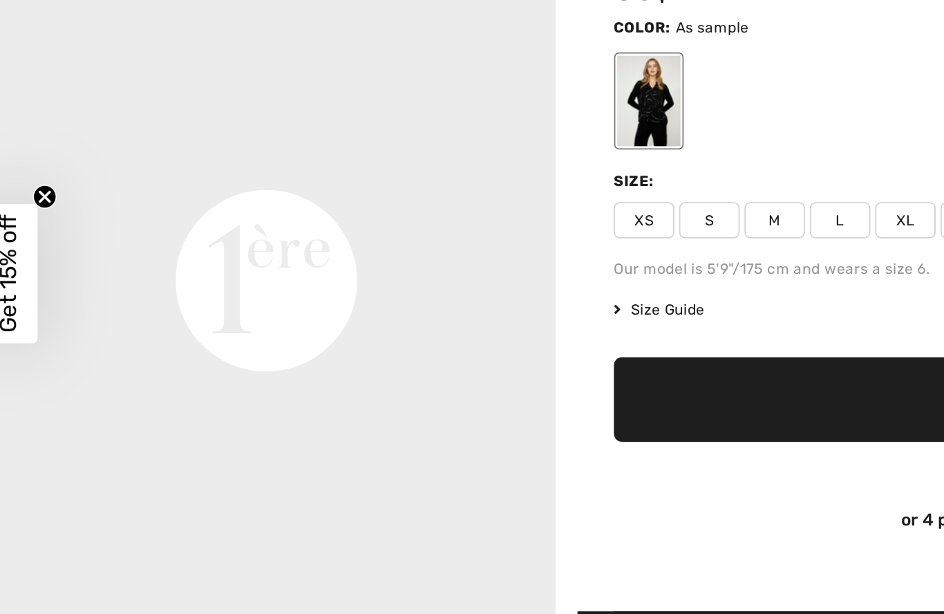
click at [401, 266] on span "S" at bounding box center [418, 276] width 35 height 21
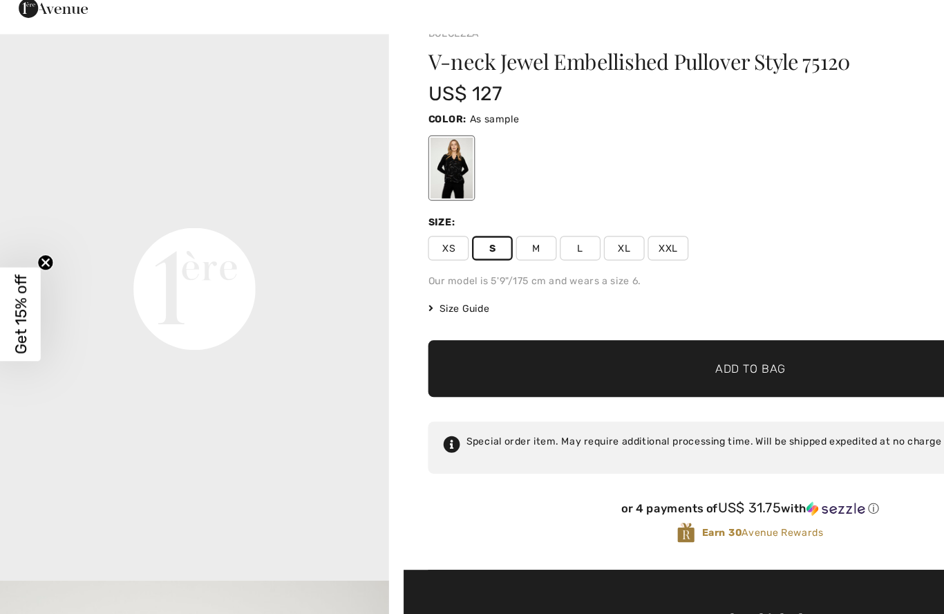
scroll to position [26, 0]
click at [580, 346] on span "✔ Added to Bag" at bounding box center [616, 353] width 84 height 15
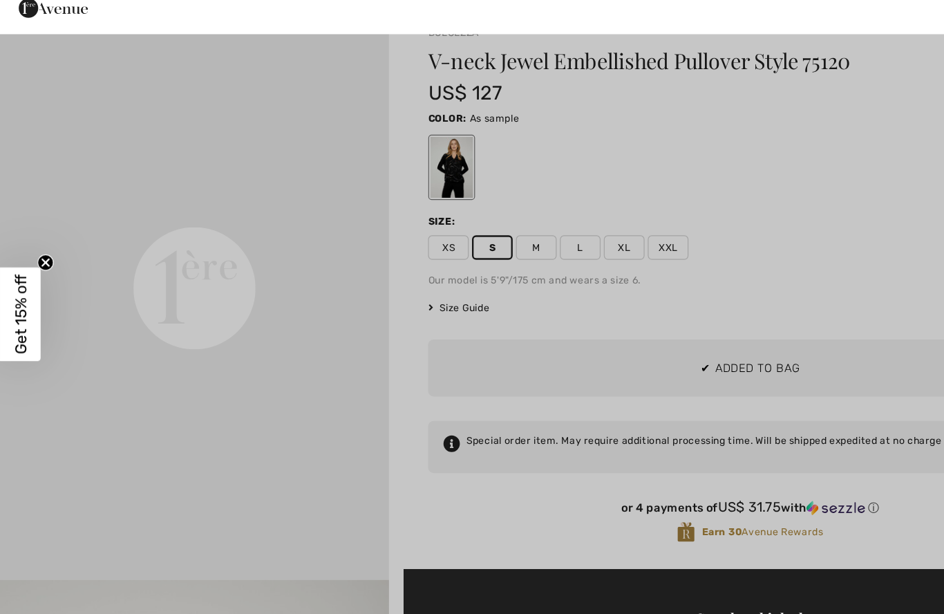
click at [581, 310] on div at bounding box center [472, 307] width 944 height 614
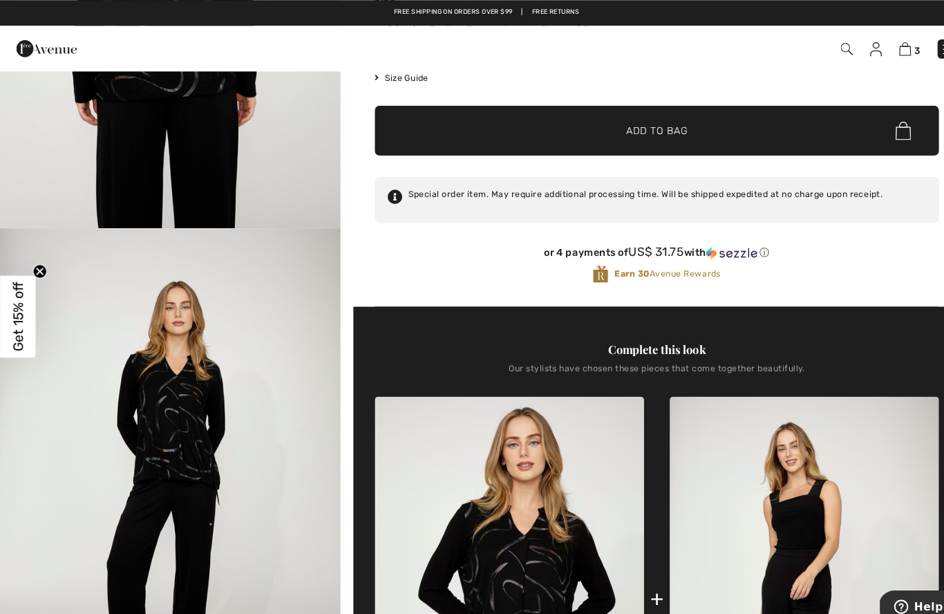
scroll to position [252, 0]
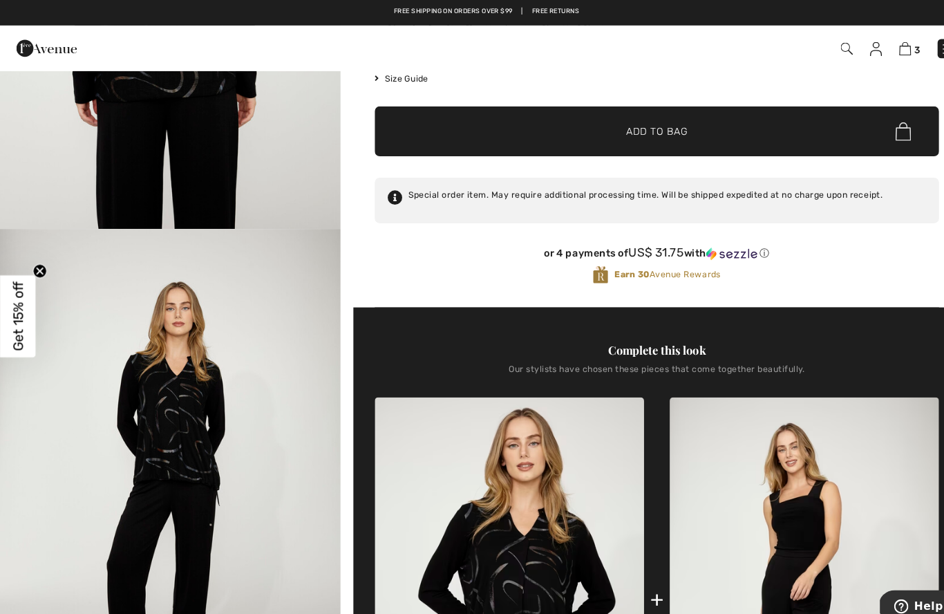
drag, startPoint x: 581, startPoint y: 310, endPoint x: 379, endPoint y: 358, distance: 208.1
click at [0, 0] on html "We value your privacy We use cookies to enhance your browsing experience, serve…" at bounding box center [472, 55] width 944 height 614
click at [380, 359] on div "Our stylists have chosen these pieces that come together beautifully." at bounding box center [637, 363] width 547 height 21
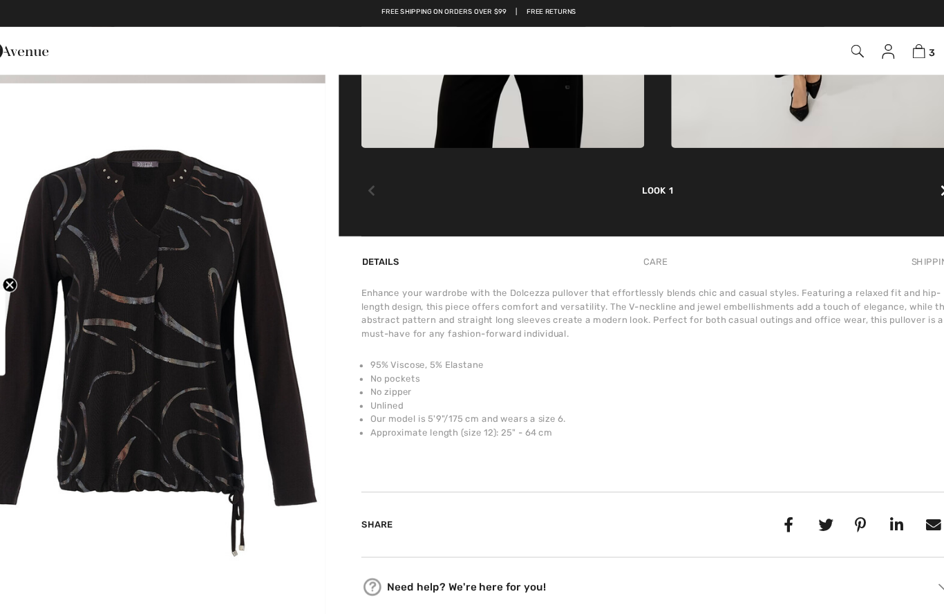
scroll to position [892, 0]
click at [156, 297] on img "5 / 5" at bounding box center [165, 324] width 330 height 495
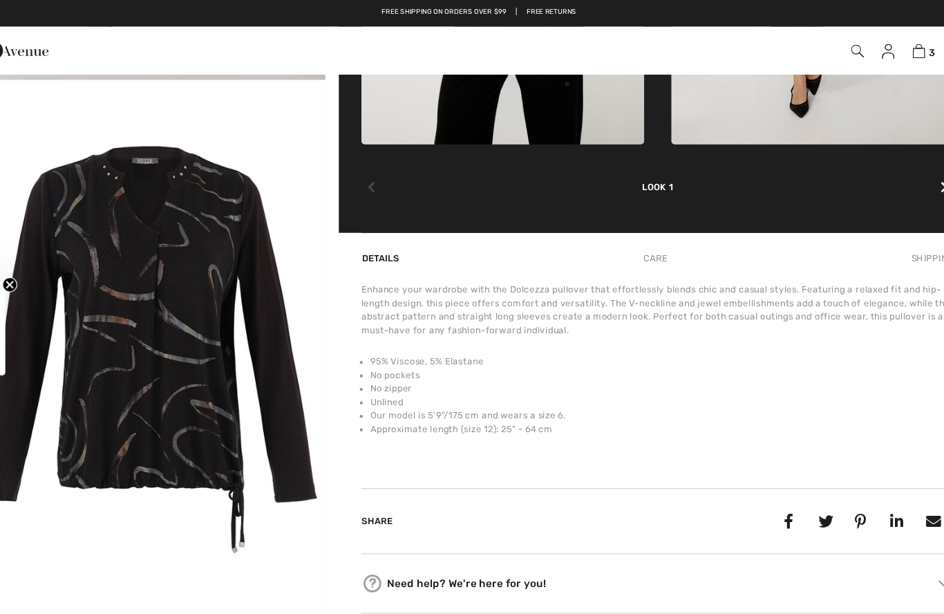
click at [111, 292] on img "5 / 5" at bounding box center [165, 321] width 330 height 495
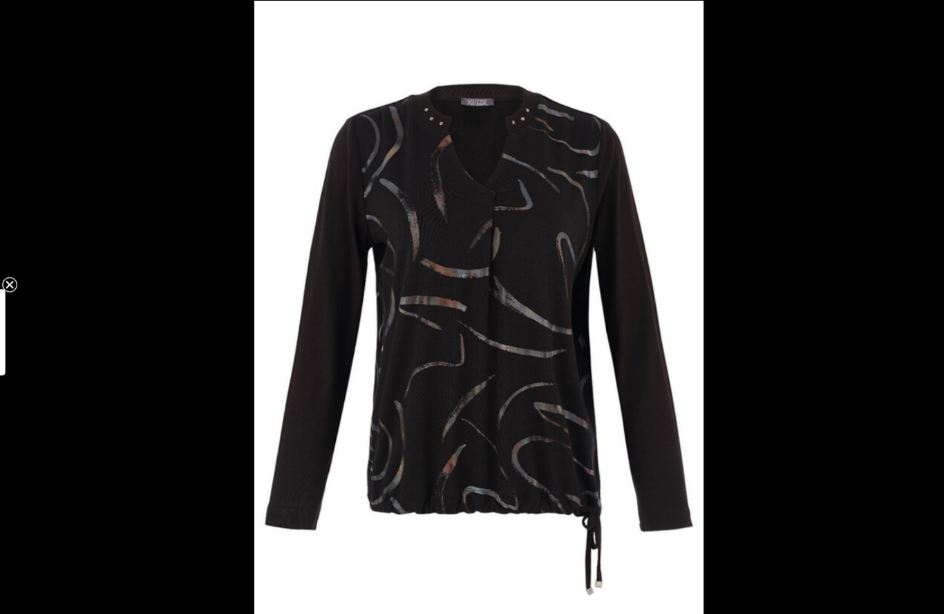
click at [32, 270] on circle "Close teaser" at bounding box center [38, 262] width 13 height 13
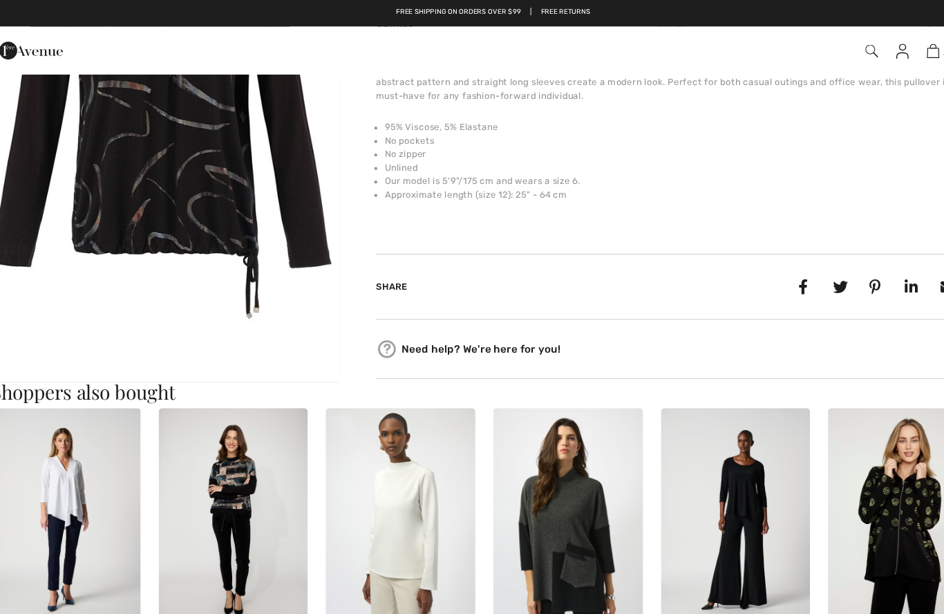
scroll to position [1111, 0]
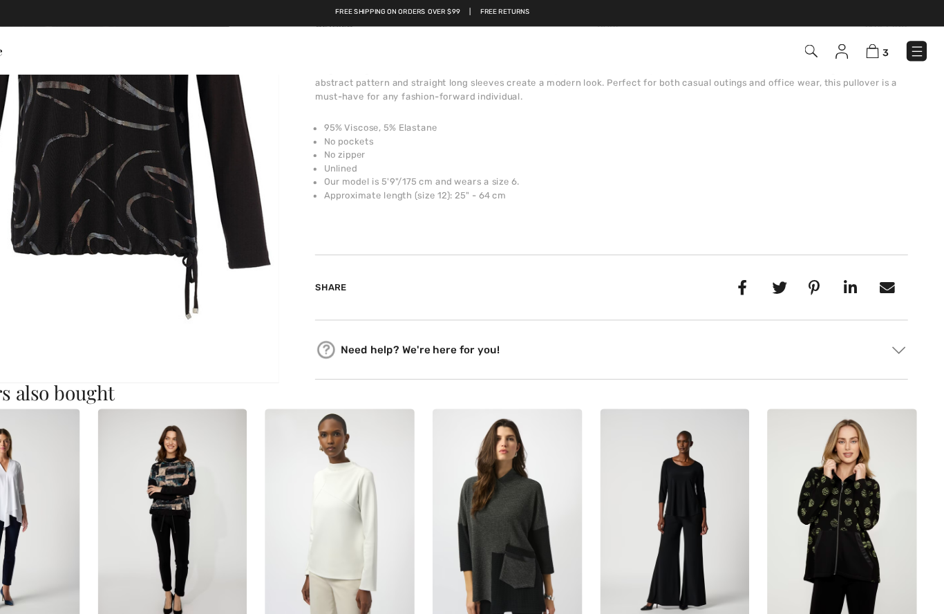
click at [781, 476] on img at bounding box center [850, 480] width 138 height 207
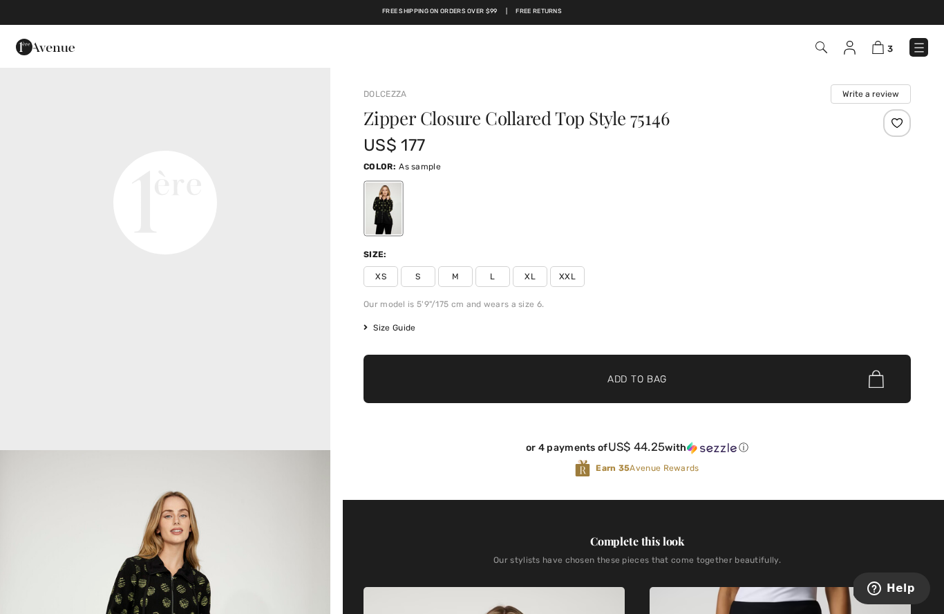
scroll to position [1105, 0]
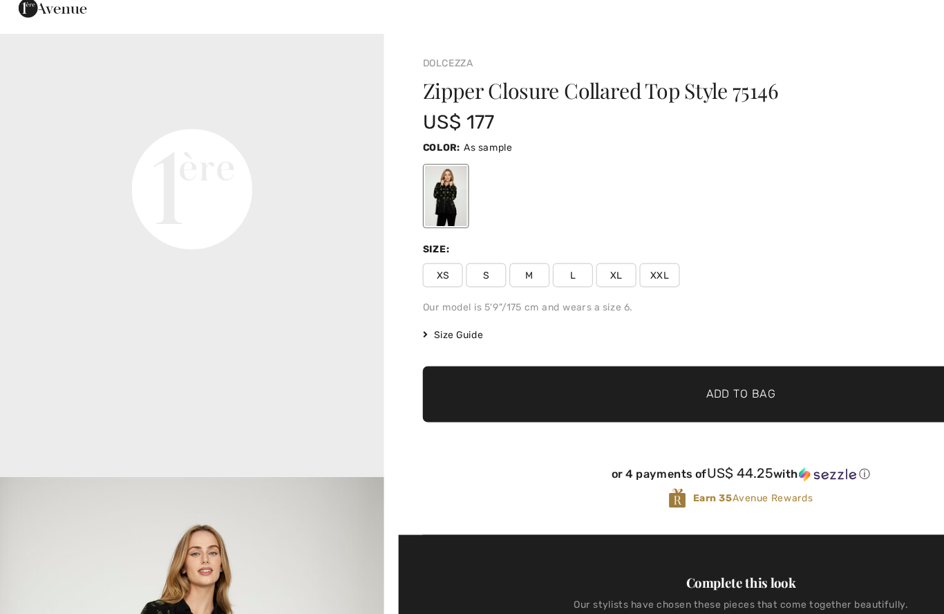
click at [408, 266] on span "S" at bounding box center [418, 276] width 35 height 21
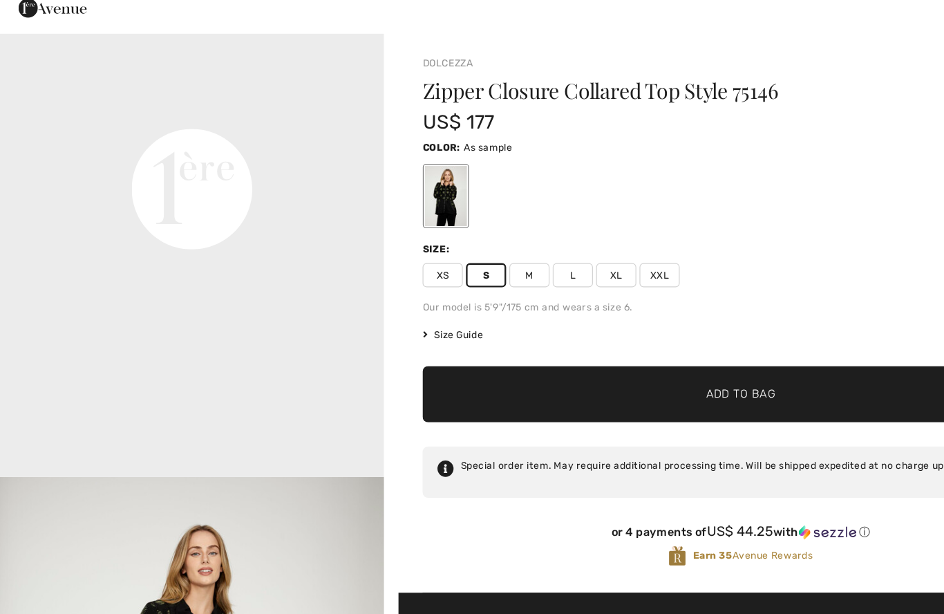
click at [477, 355] on span "✔ Added to Bag Add to Bag" at bounding box center [637, 379] width 547 height 48
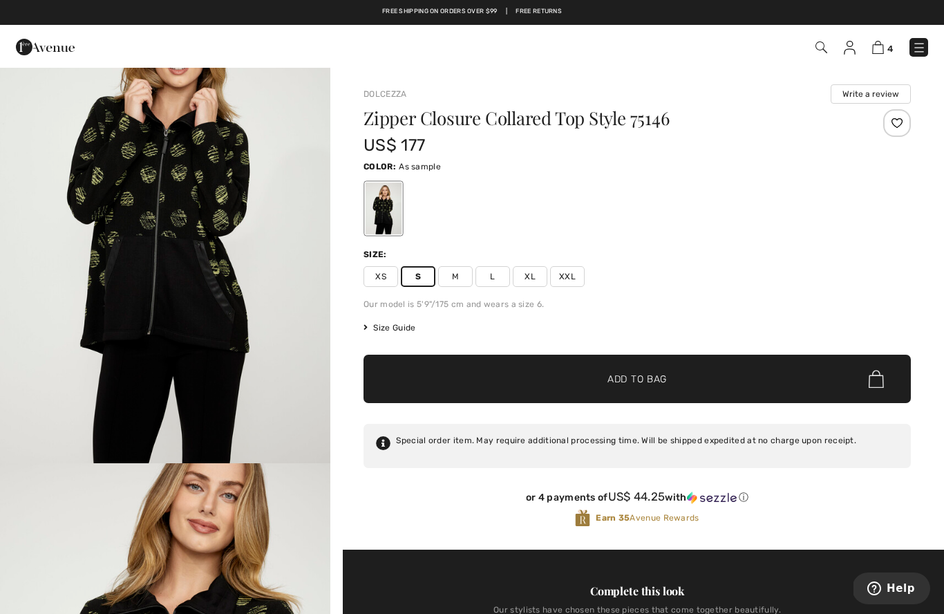
scroll to position [101, 0]
click at [879, 53] on img at bounding box center [878, 47] width 12 height 13
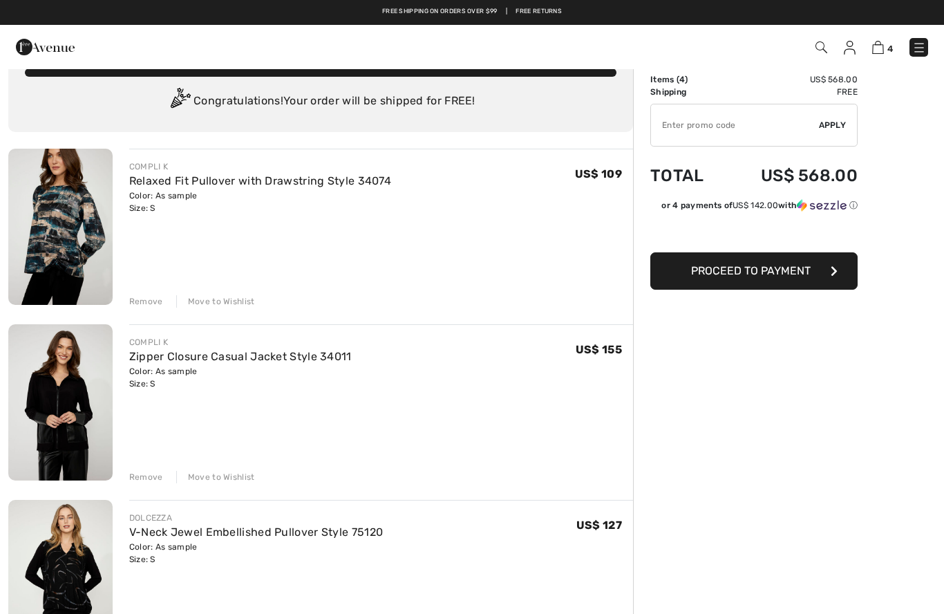
scroll to position [30, 0]
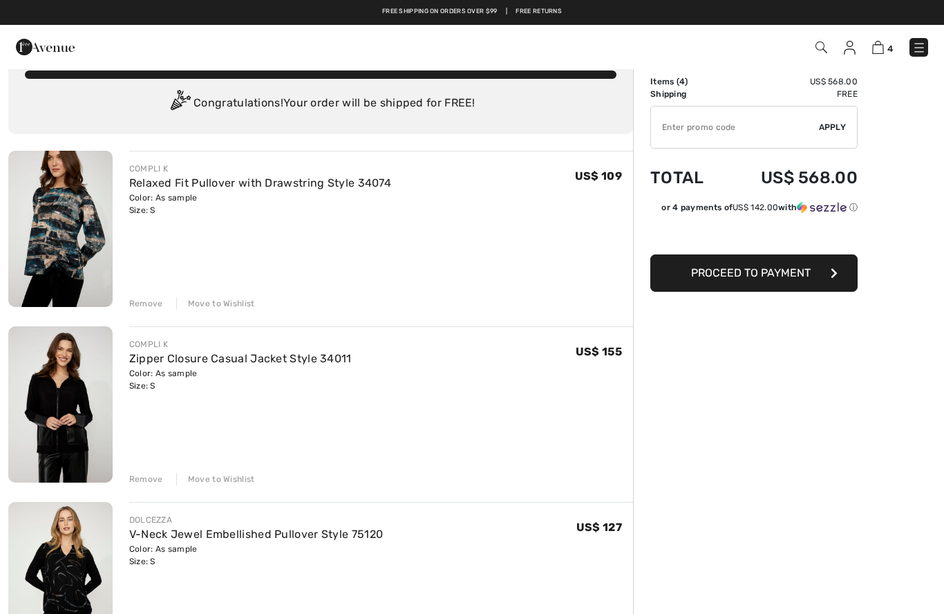
click at [137, 296] on div "Remove Move to Wishlist" at bounding box center [381, 301] width 504 height 15
click at [144, 296] on div "Remove Move to Wishlist" at bounding box center [381, 301] width 504 height 15
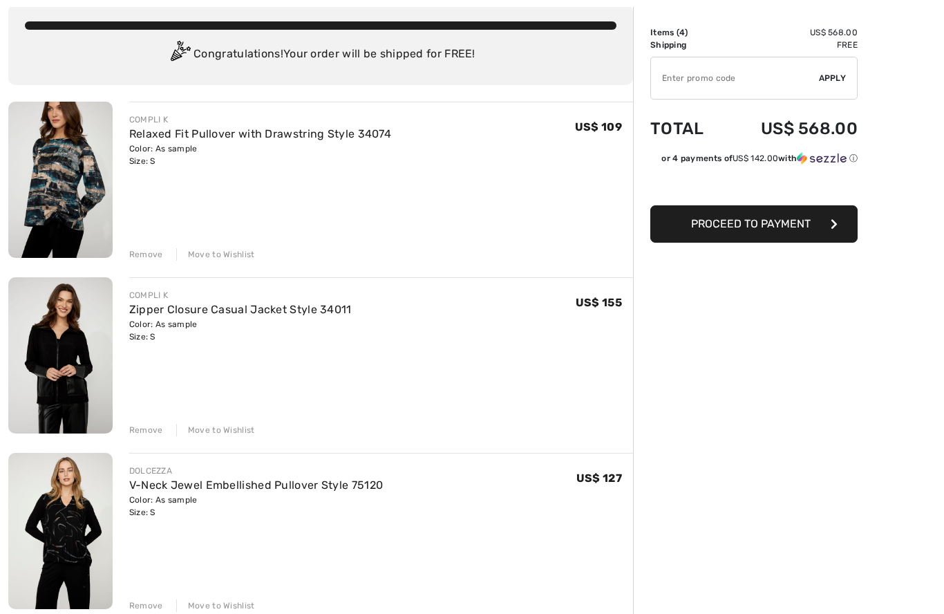
scroll to position [100, 0]
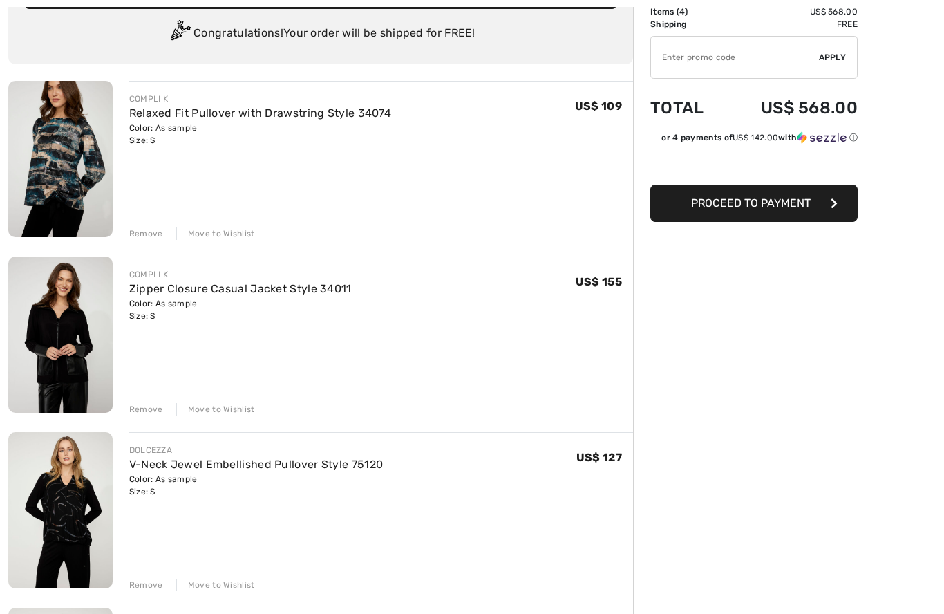
click at [140, 233] on div "Remove" at bounding box center [146, 233] width 34 height 12
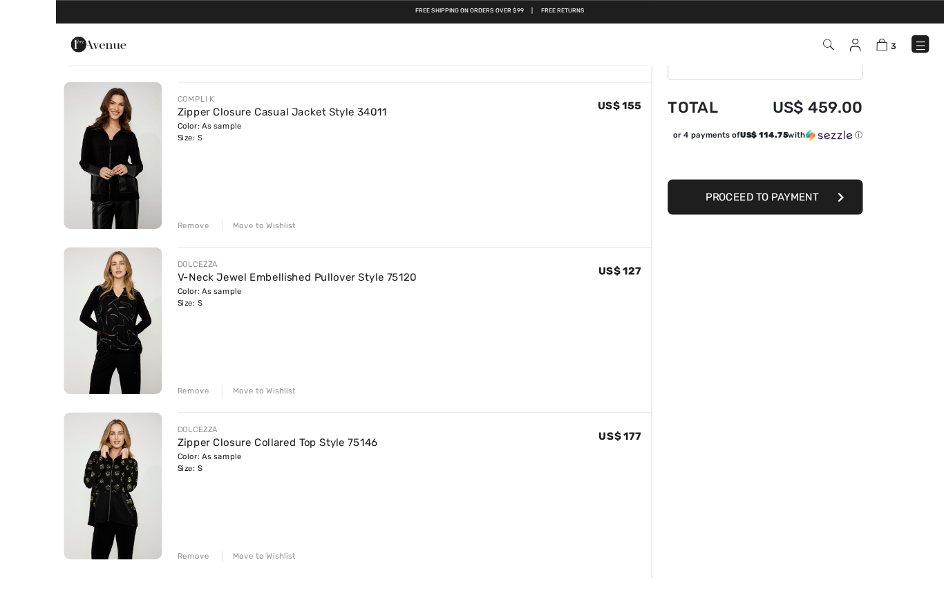
scroll to position [59, 0]
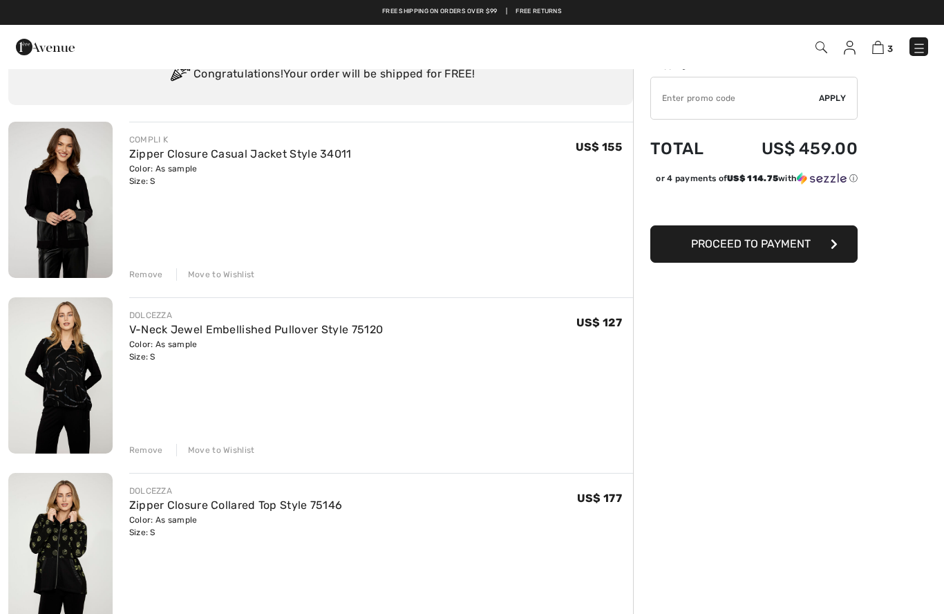
click at [48, 214] on img at bounding box center [60, 200] width 104 height 156
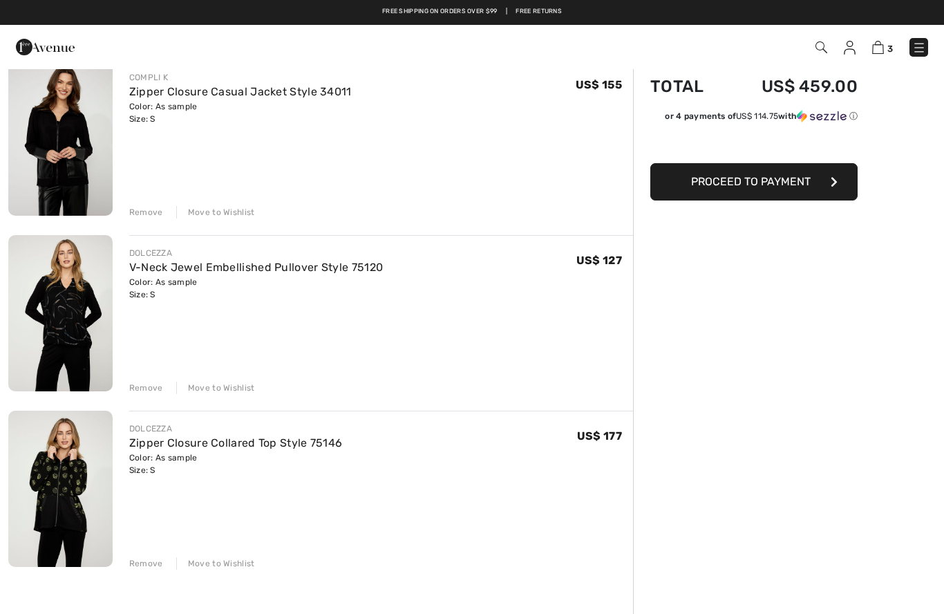
click at [59, 305] on img at bounding box center [60, 313] width 104 height 156
click at [75, 321] on img at bounding box center [60, 313] width 104 height 156
click at [62, 302] on img at bounding box center [60, 313] width 104 height 156
click at [55, 492] on img at bounding box center [60, 489] width 104 height 156
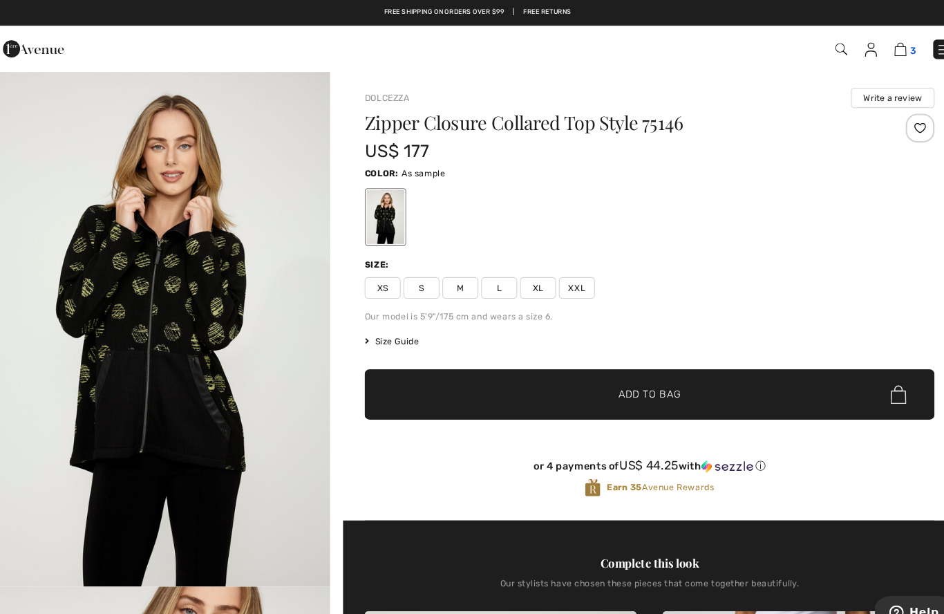
click at [872, 39] on link "3" at bounding box center [882, 47] width 21 height 17
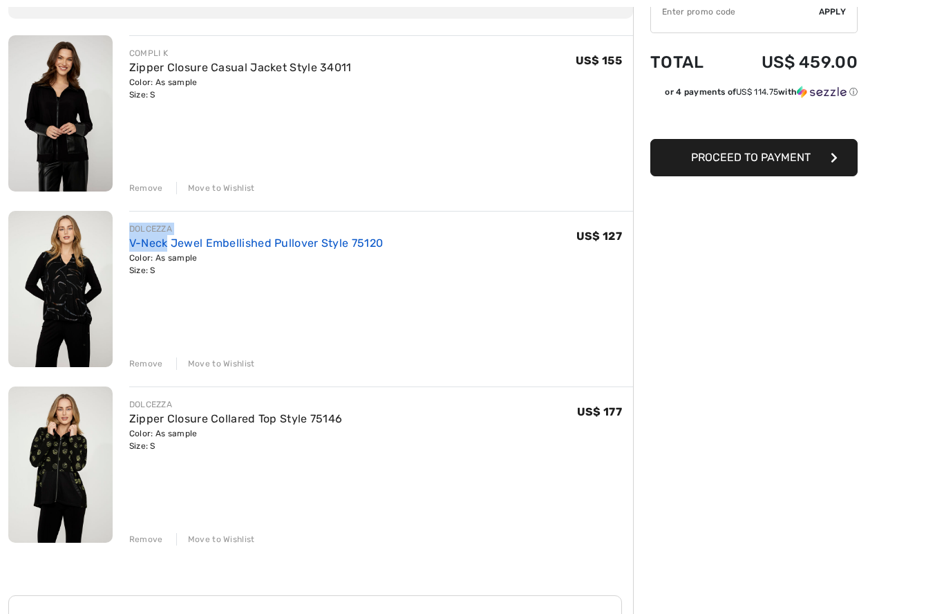
scroll to position [216, 0]
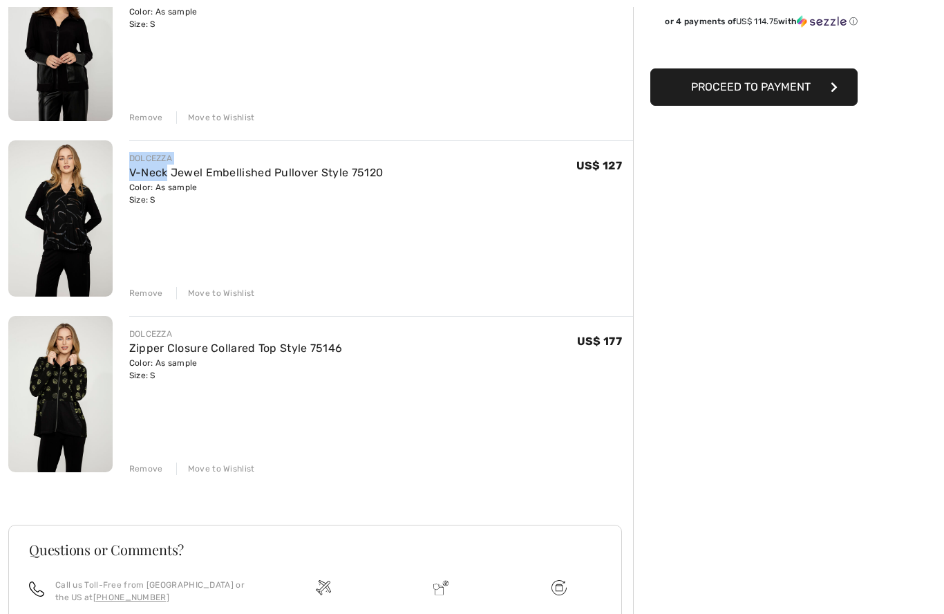
click at [758, 346] on div "Order Summary Details Items ( 3 ) US$ 459.00 Promo code US$ 0.00 Shipping Free …" at bounding box center [788, 309] width 311 height 915
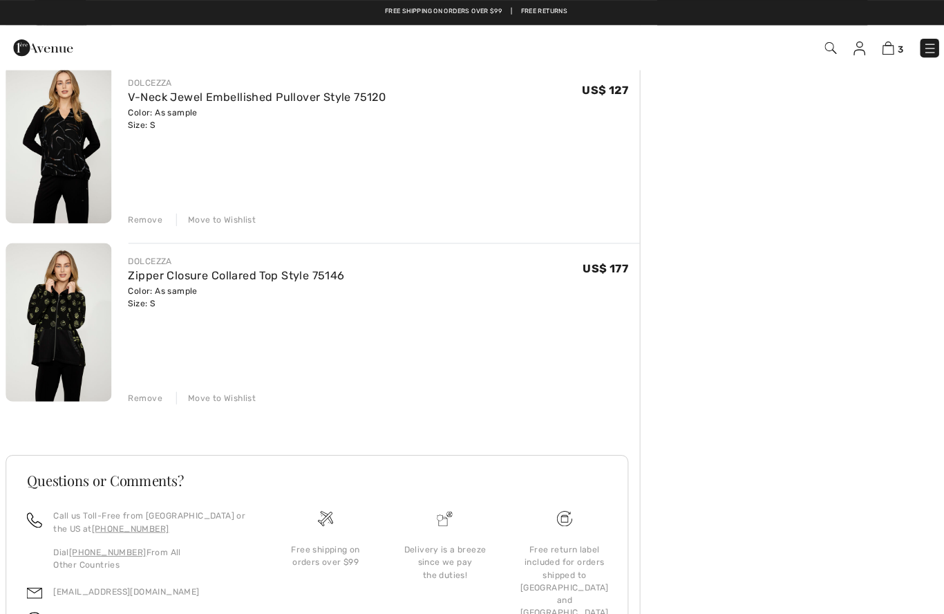
scroll to position [295, 0]
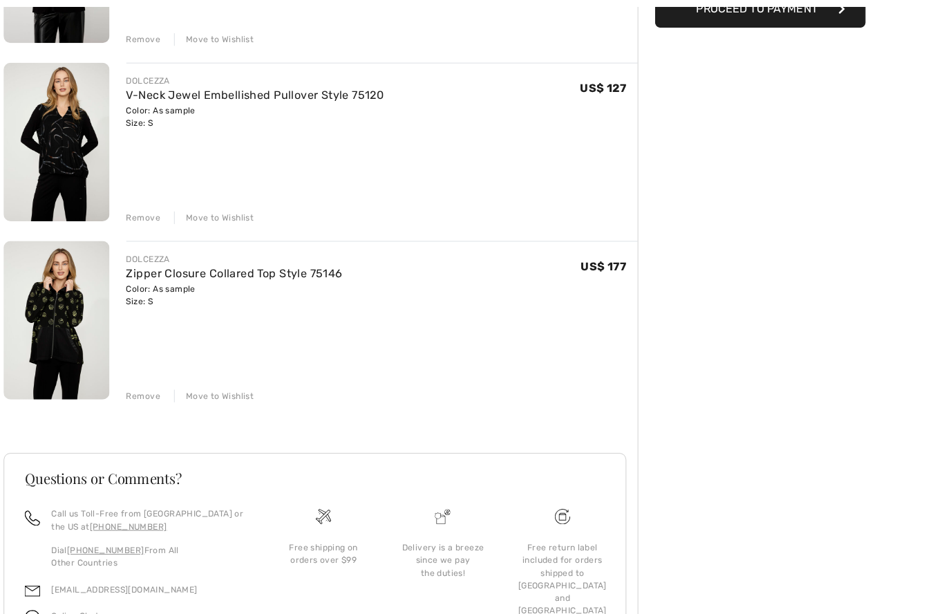
click at [64, 304] on img at bounding box center [60, 315] width 104 height 156
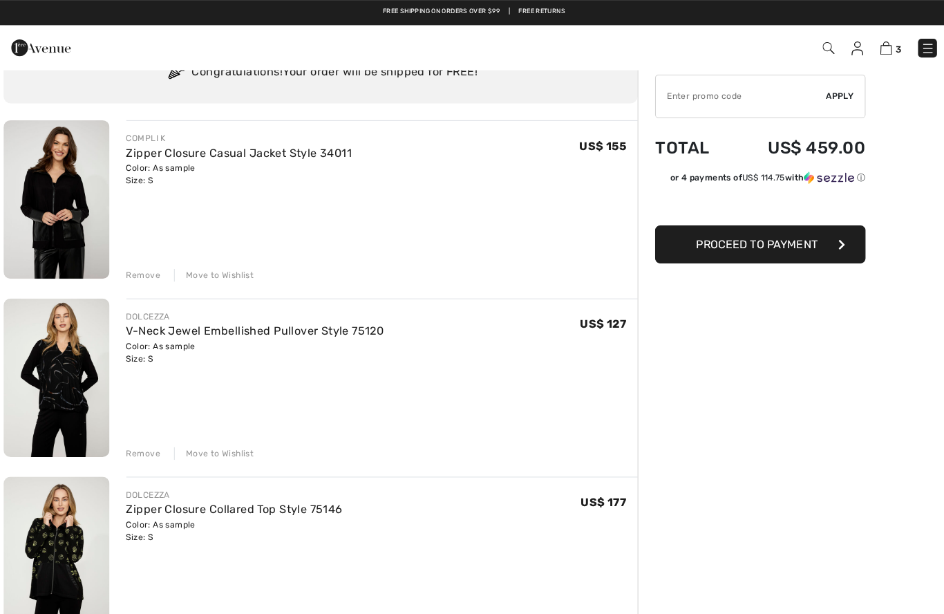
scroll to position [57, 0]
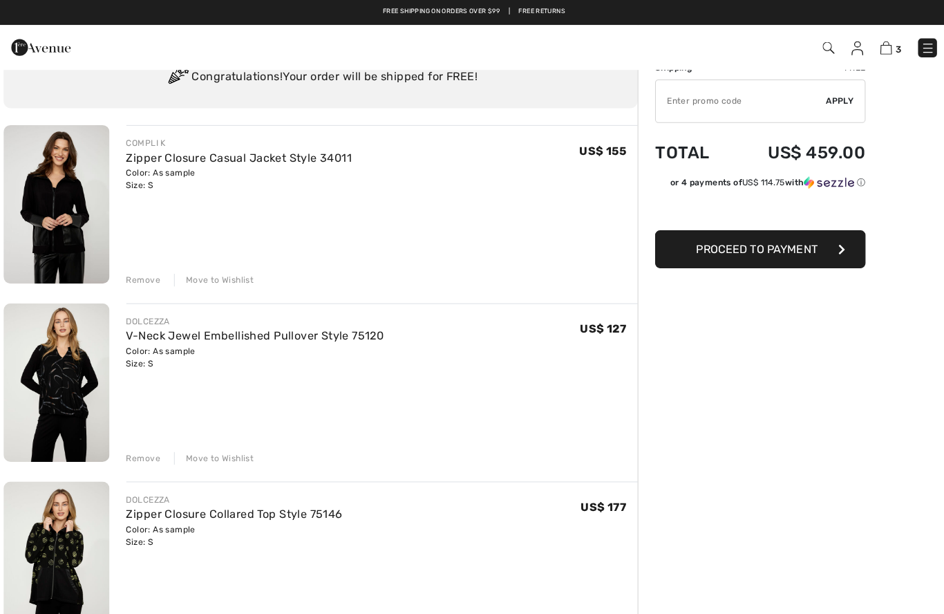
click at [48, 202] on img at bounding box center [60, 202] width 104 height 156
click at [55, 206] on img at bounding box center [60, 202] width 104 height 156
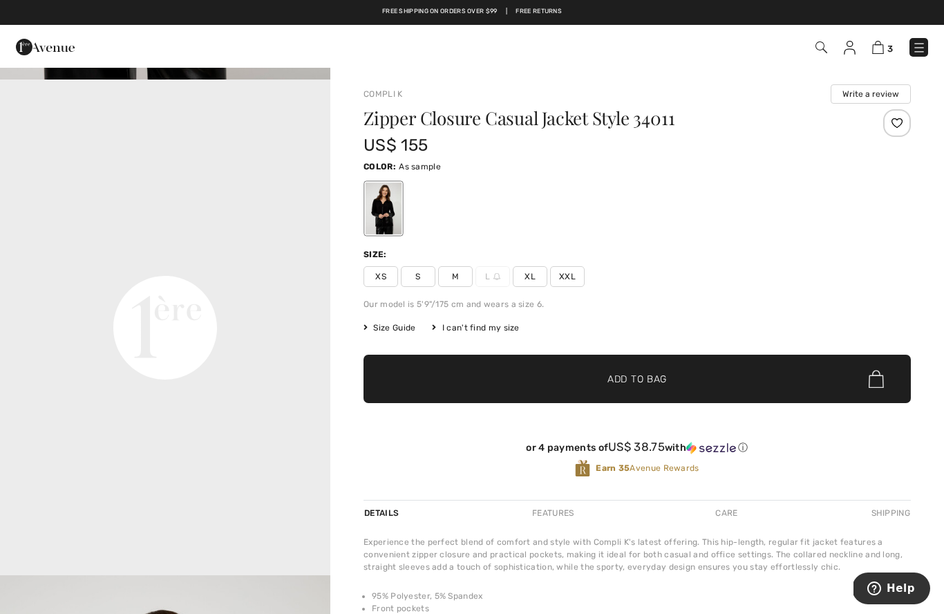
scroll to position [980, 0]
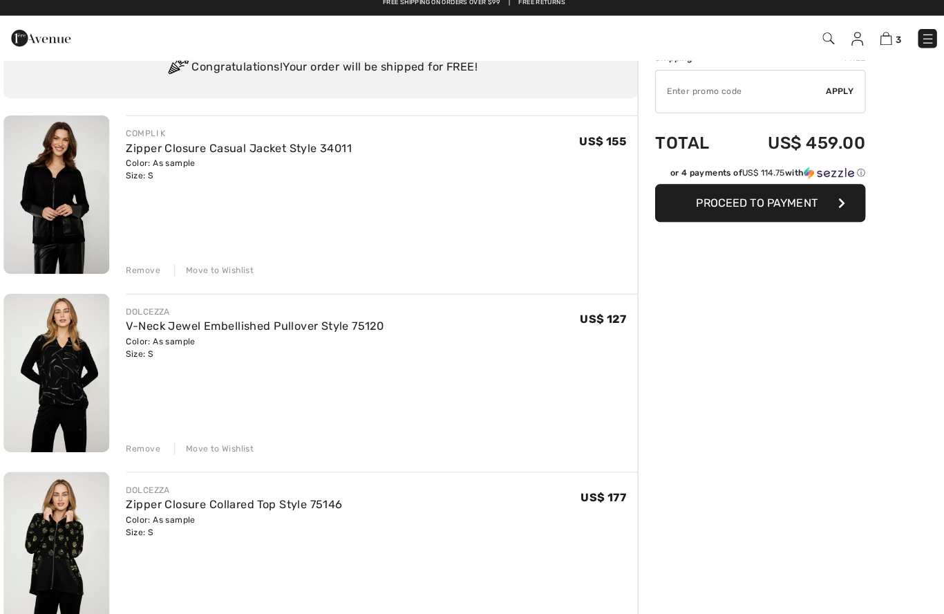
click at [64, 375] on img at bounding box center [60, 377] width 104 height 156
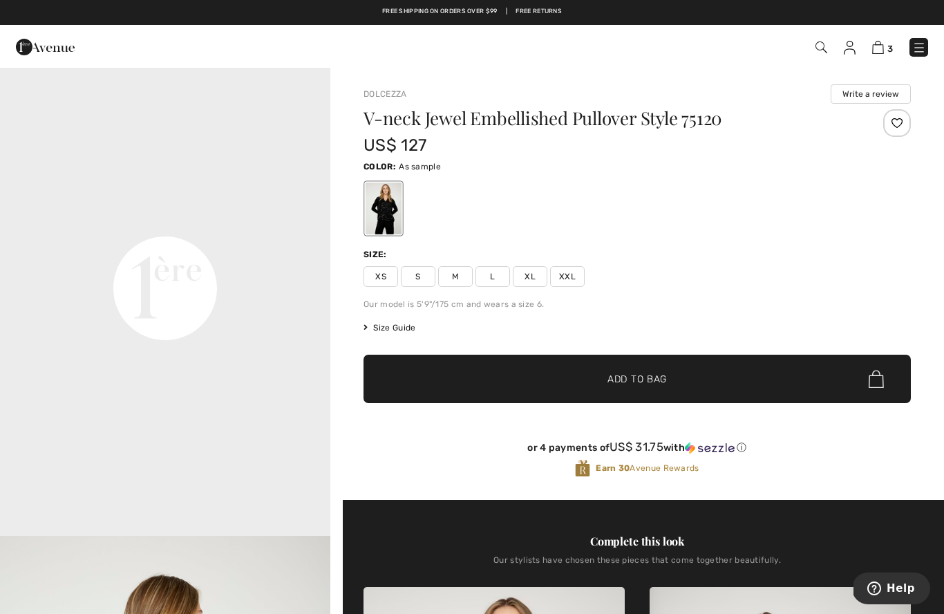
scroll to position [1020, 0]
click at [877, 52] on img at bounding box center [878, 47] width 12 height 13
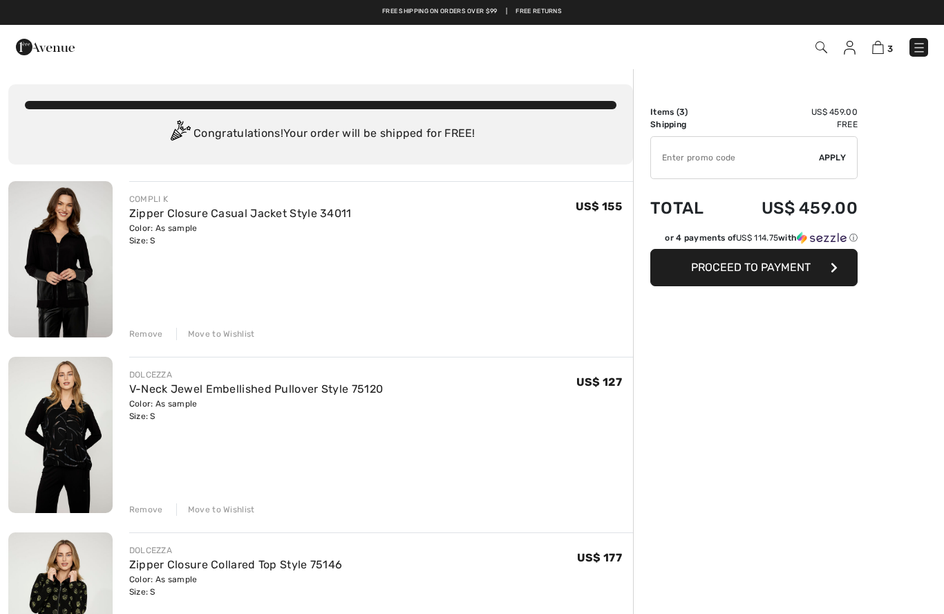
checkbox input "true"
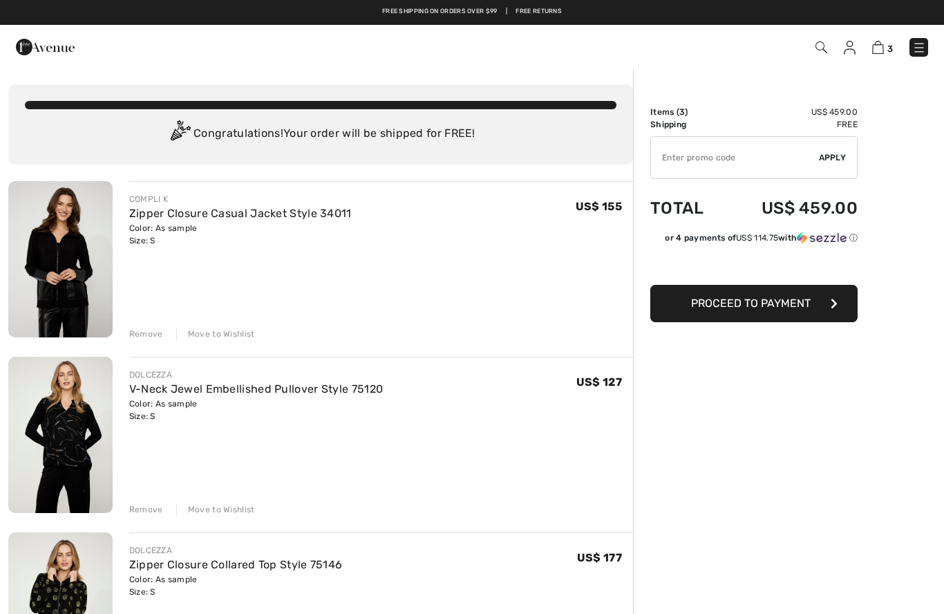
click at [787, 305] on span "Proceed to Payment" at bounding box center [751, 303] width 120 height 13
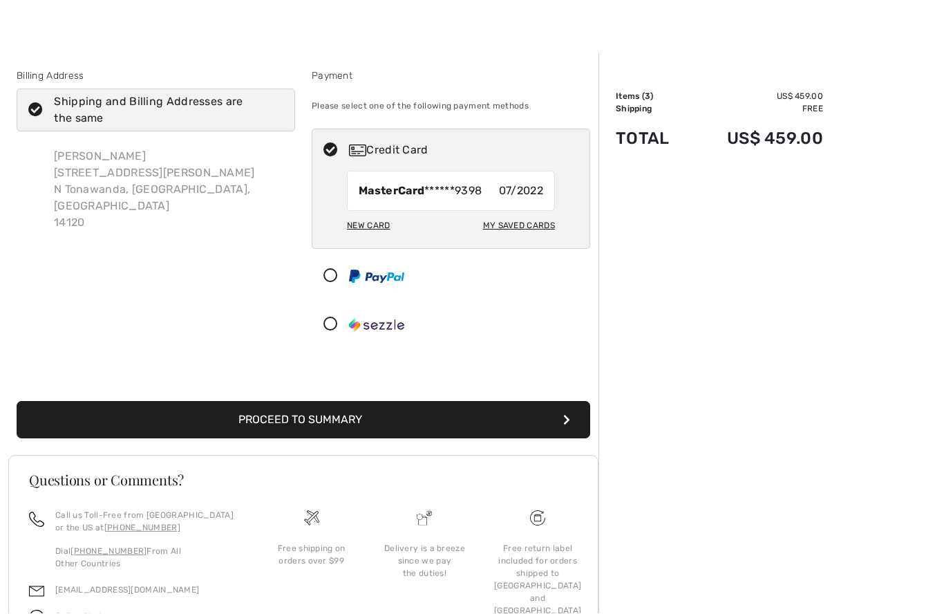
click at [379, 223] on div "New Card" at bounding box center [368, 226] width 43 height 24
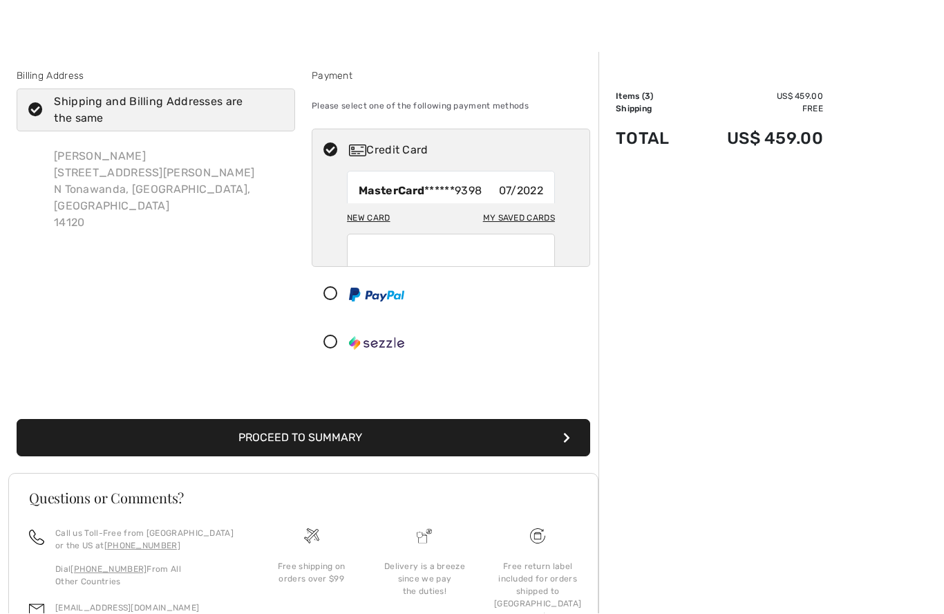
scroll to position [16, 0]
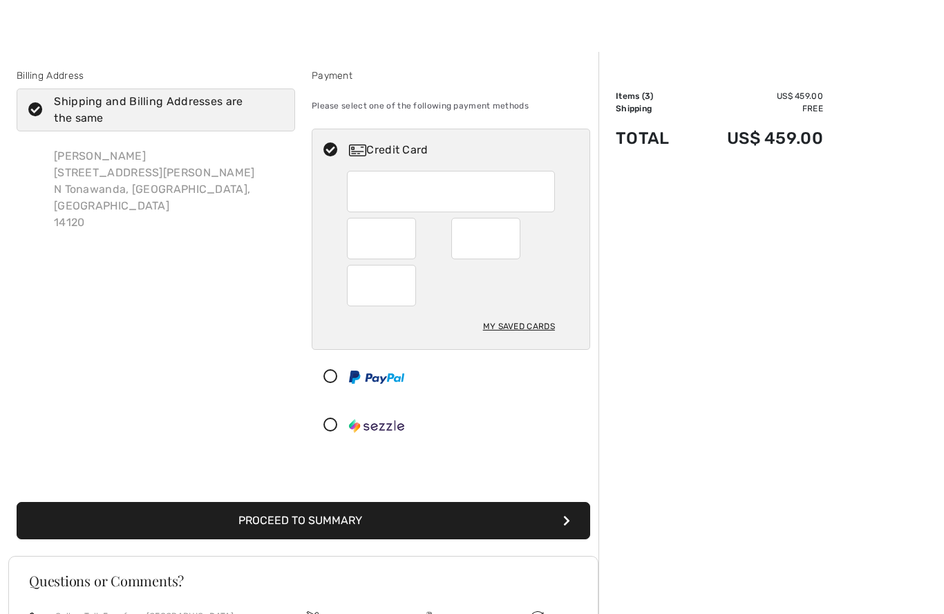
click at [537, 326] on div "My Saved Cards" at bounding box center [519, 327] width 72 height 24
radio input "true"
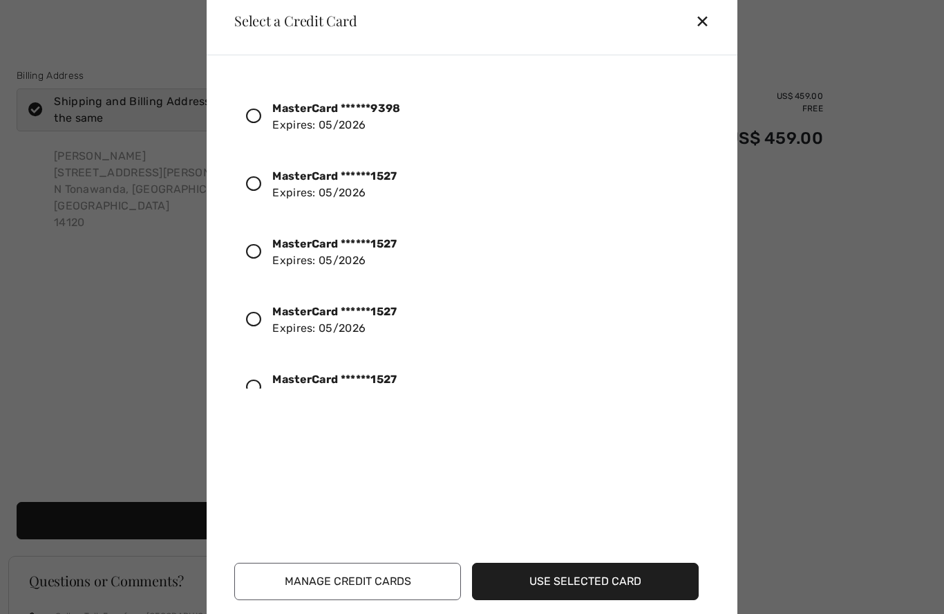
click at [263, 190] on div at bounding box center [259, 185] width 26 height 24
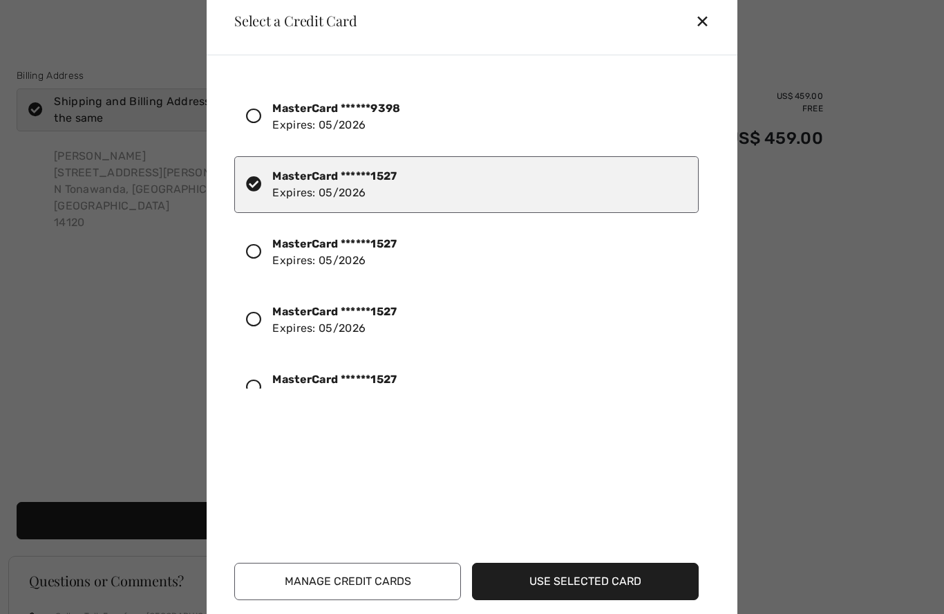
click at [650, 579] on button "Use Selected Card" at bounding box center [585, 581] width 227 height 37
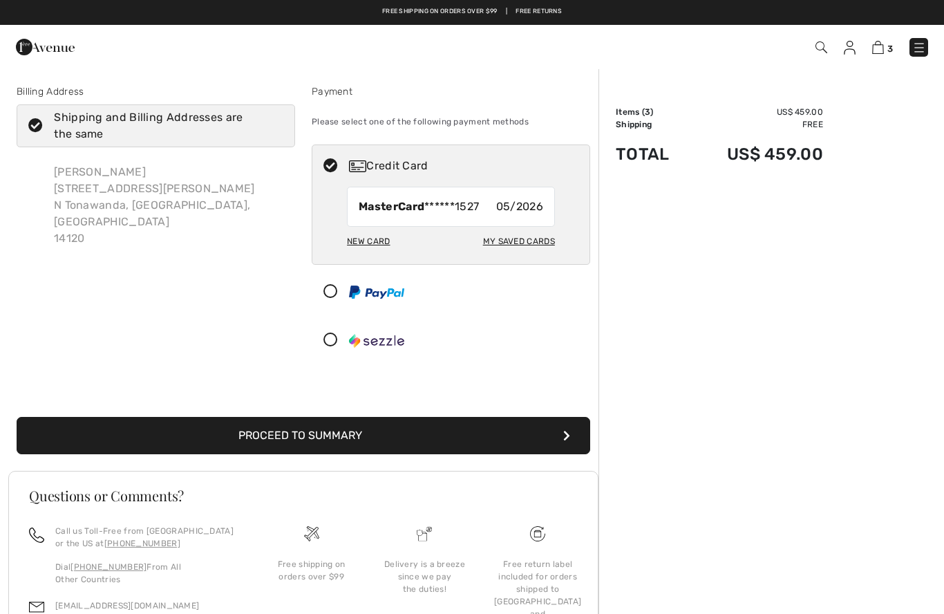
click at [356, 436] on button "Proceed to Summary" at bounding box center [304, 435] width 574 height 37
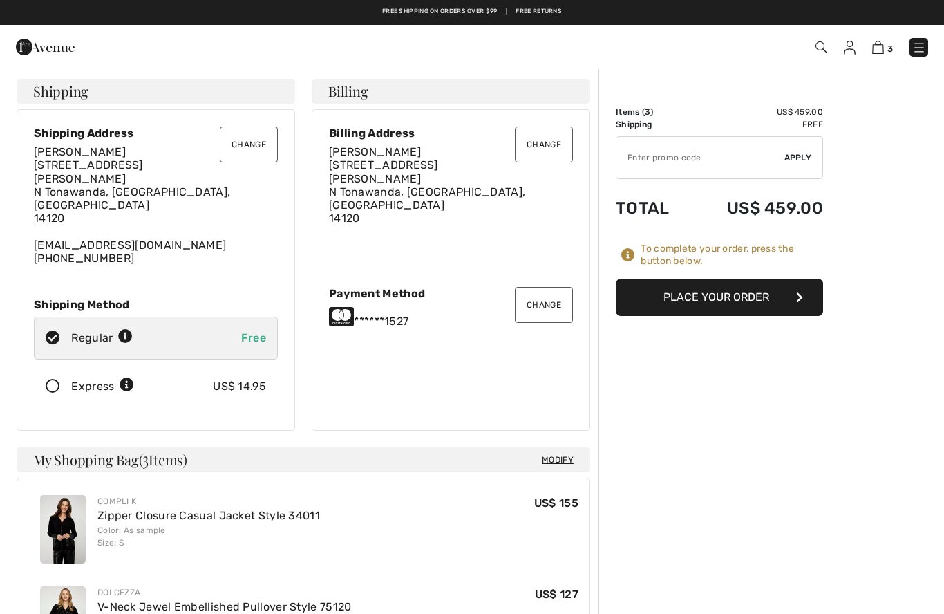
click at [760, 295] on button "Place Your Order" at bounding box center [719, 297] width 207 height 37
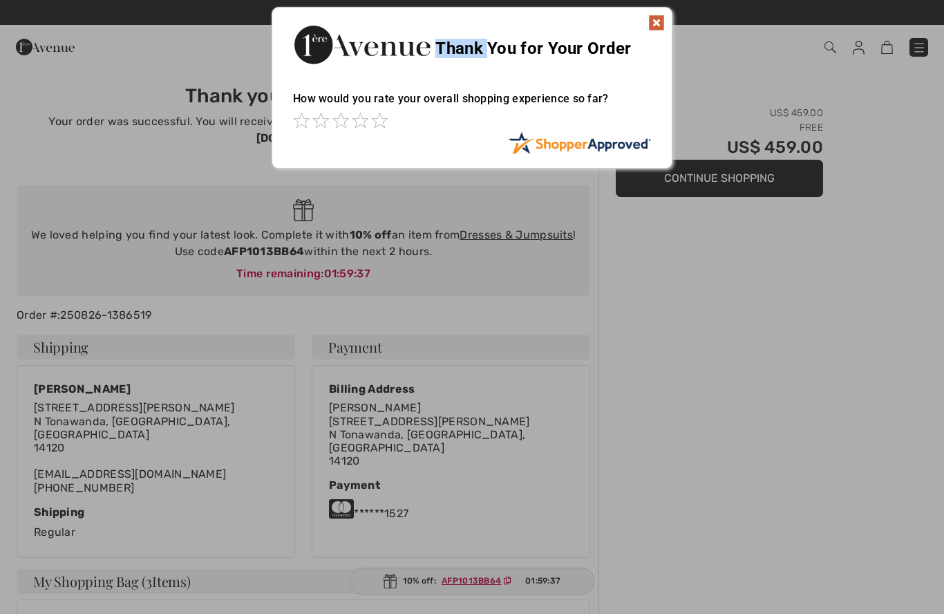
click at [657, 26] on img at bounding box center [656, 23] width 17 height 17
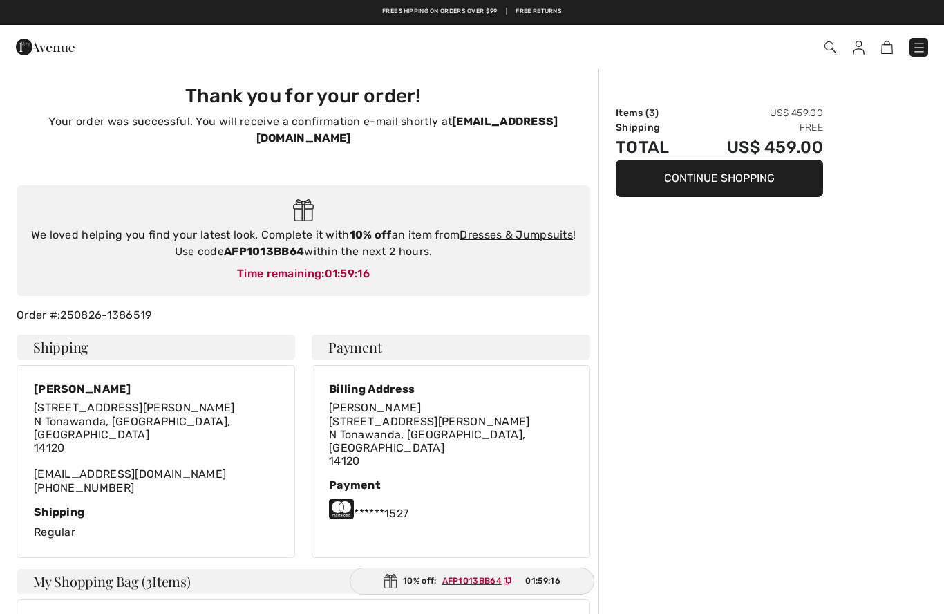
click at [850, 46] on span at bounding box center [667, 47] width 524 height 19
click at [863, 46] on img at bounding box center [859, 48] width 12 height 14
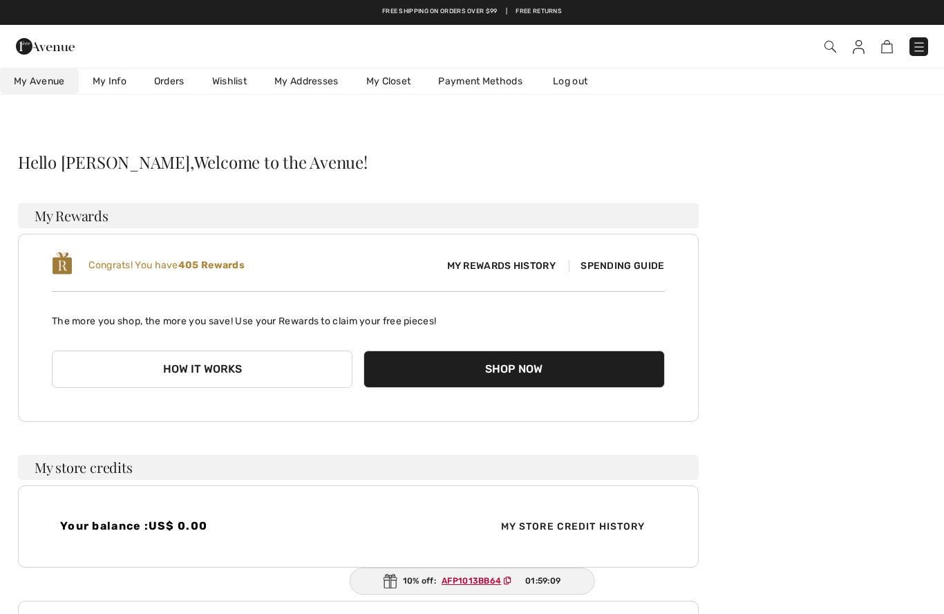
click at [176, 83] on link "Orders" at bounding box center [169, 81] width 58 height 26
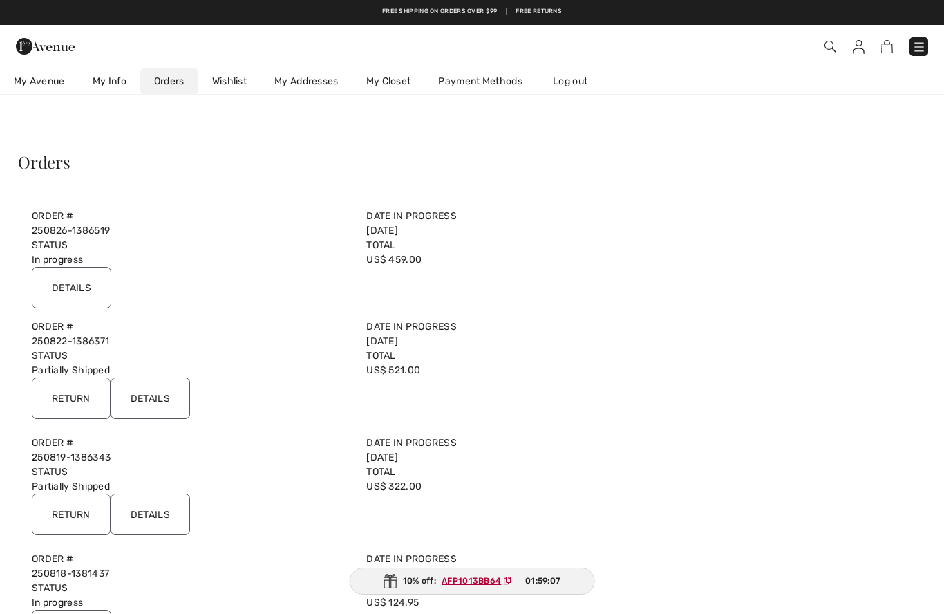
click at [99, 290] on input "Details" at bounding box center [71, 287] width 79 height 41
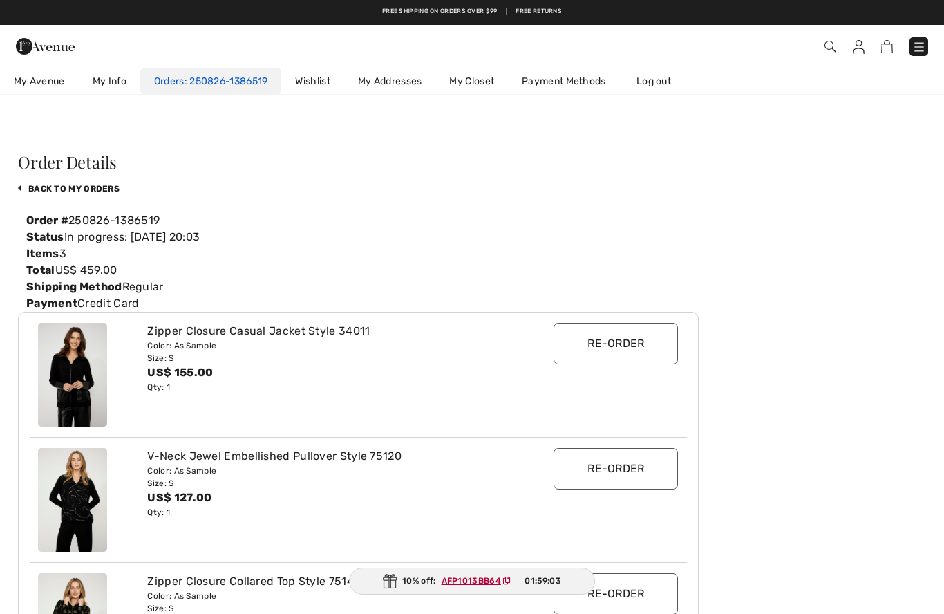
click at [228, 78] on link "250826-1386519" at bounding box center [227, 81] width 84 height 12
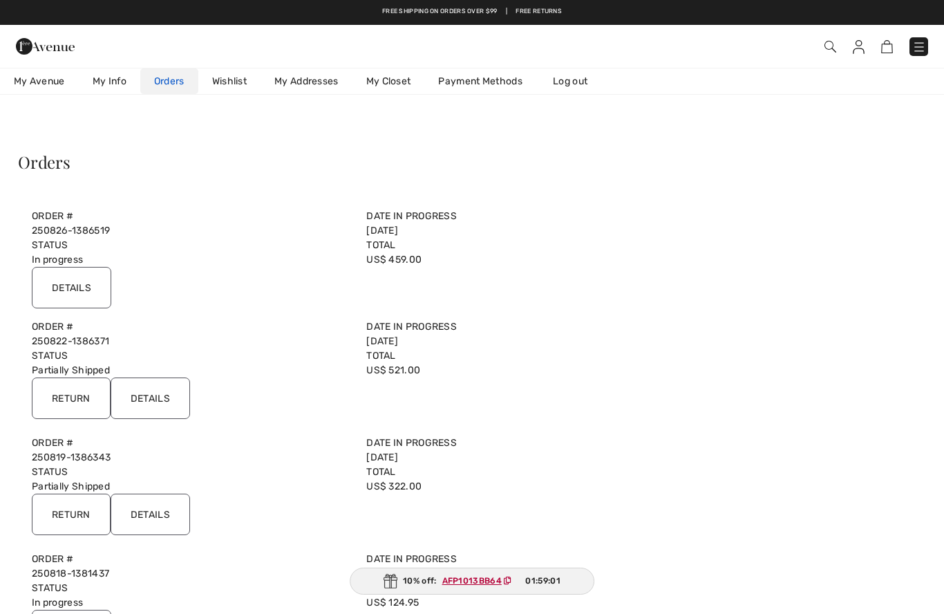
click at [158, 396] on input "Details" at bounding box center [150, 397] width 79 height 41
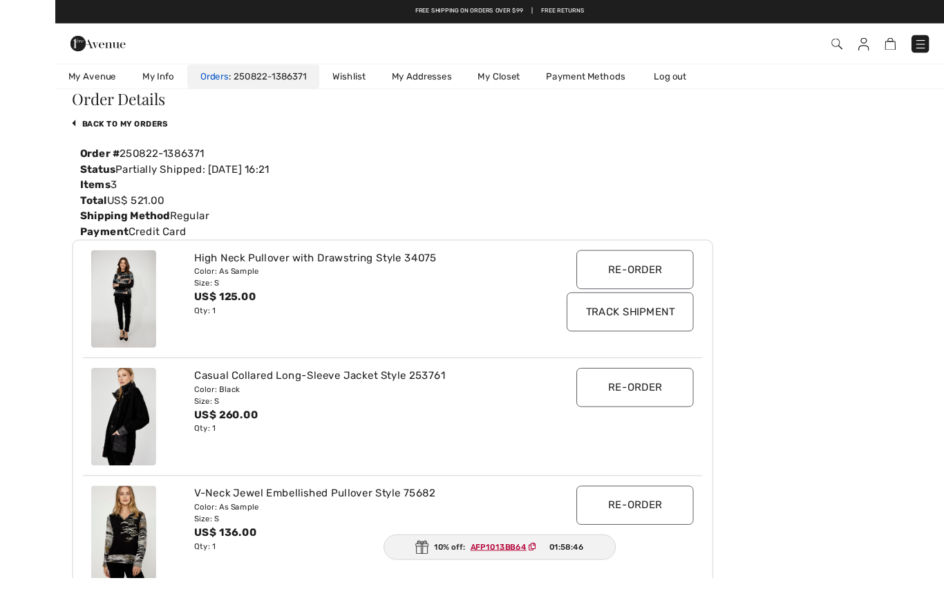
scroll to position [88, 0]
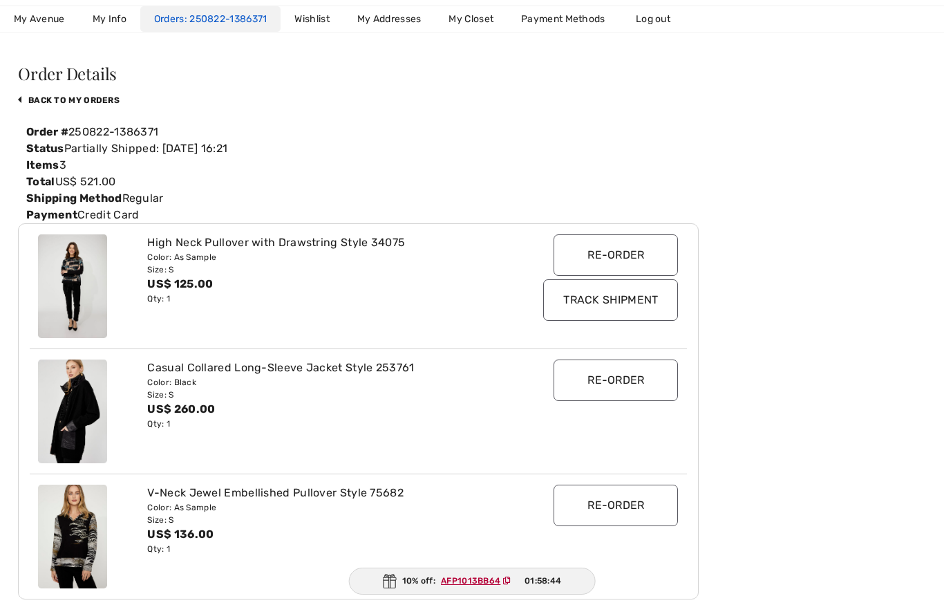
click at [248, 19] on link "250822-1386371" at bounding box center [226, 19] width 83 height 12
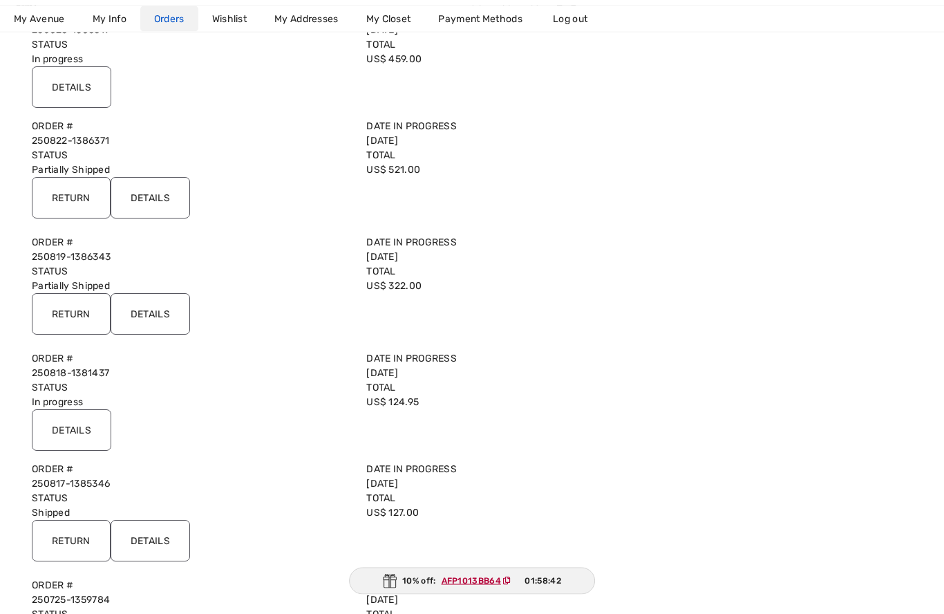
scroll to position [203, 0]
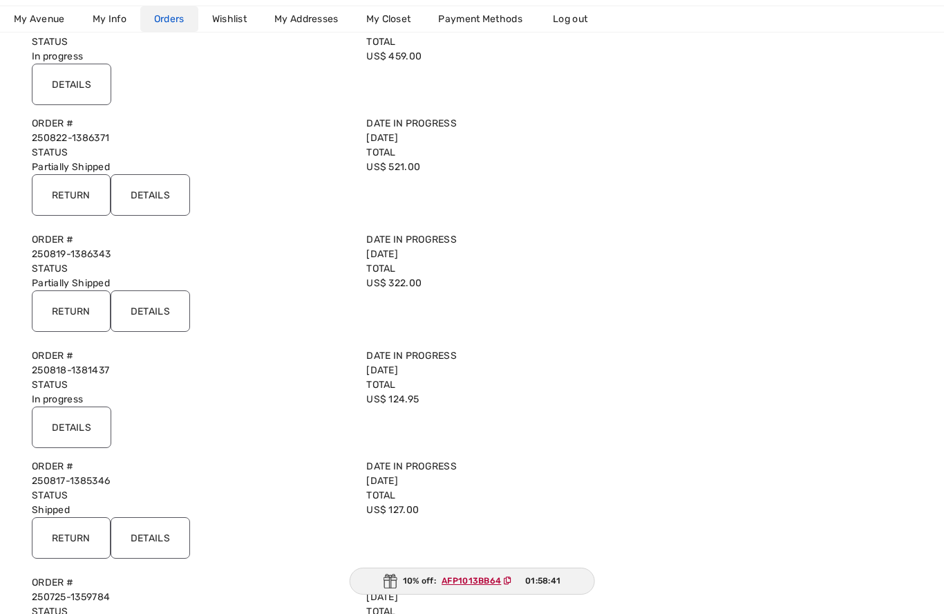
click at [172, 315] on input "Details" at bounding box center [150, 310] width 79 height 41
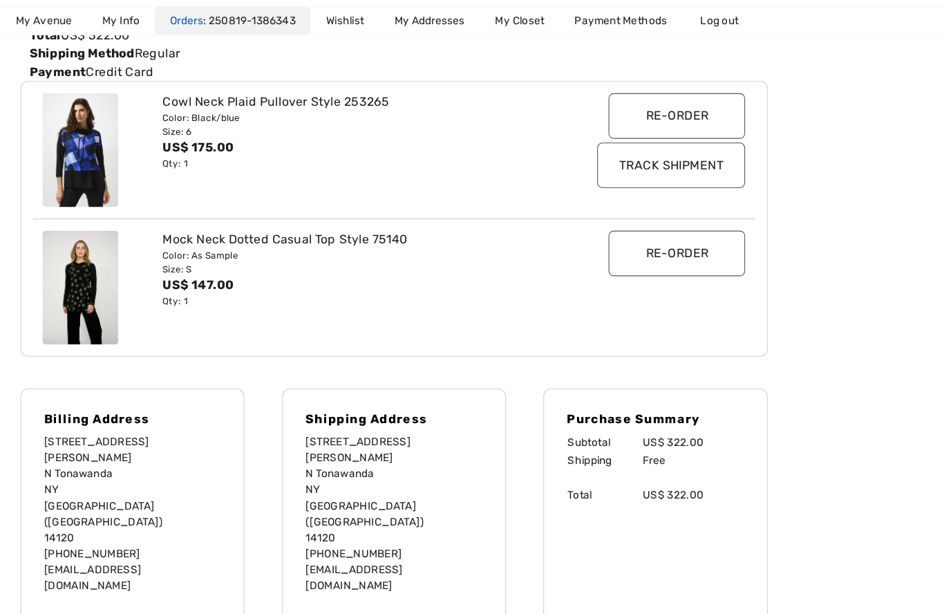
scroll to position [238, 0]
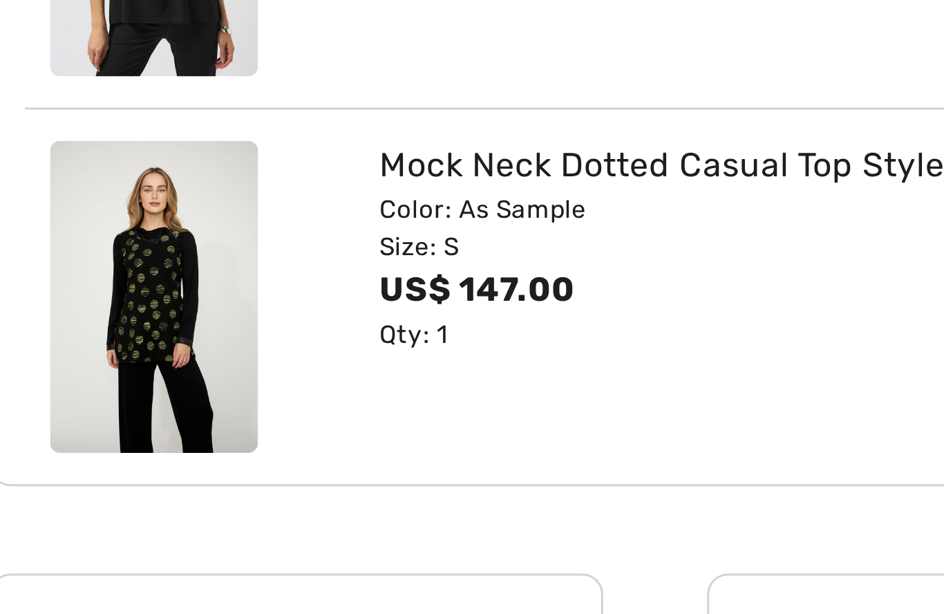
click at [58, 210] on img at bounding box center [72, 262] width 69 height 104
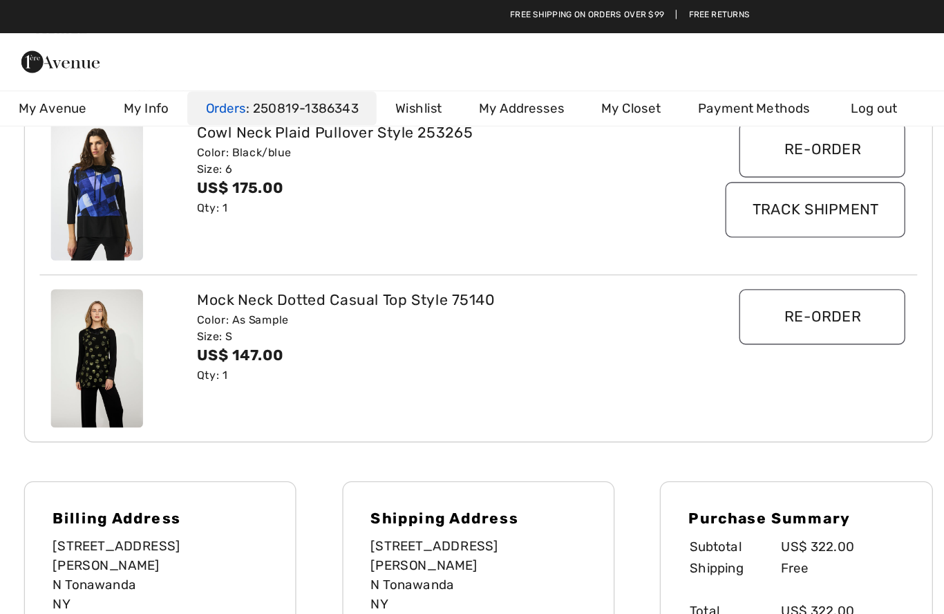
scroll to position [232, 0]
